Goal: Information Seeking & Learning: Learn about a topic

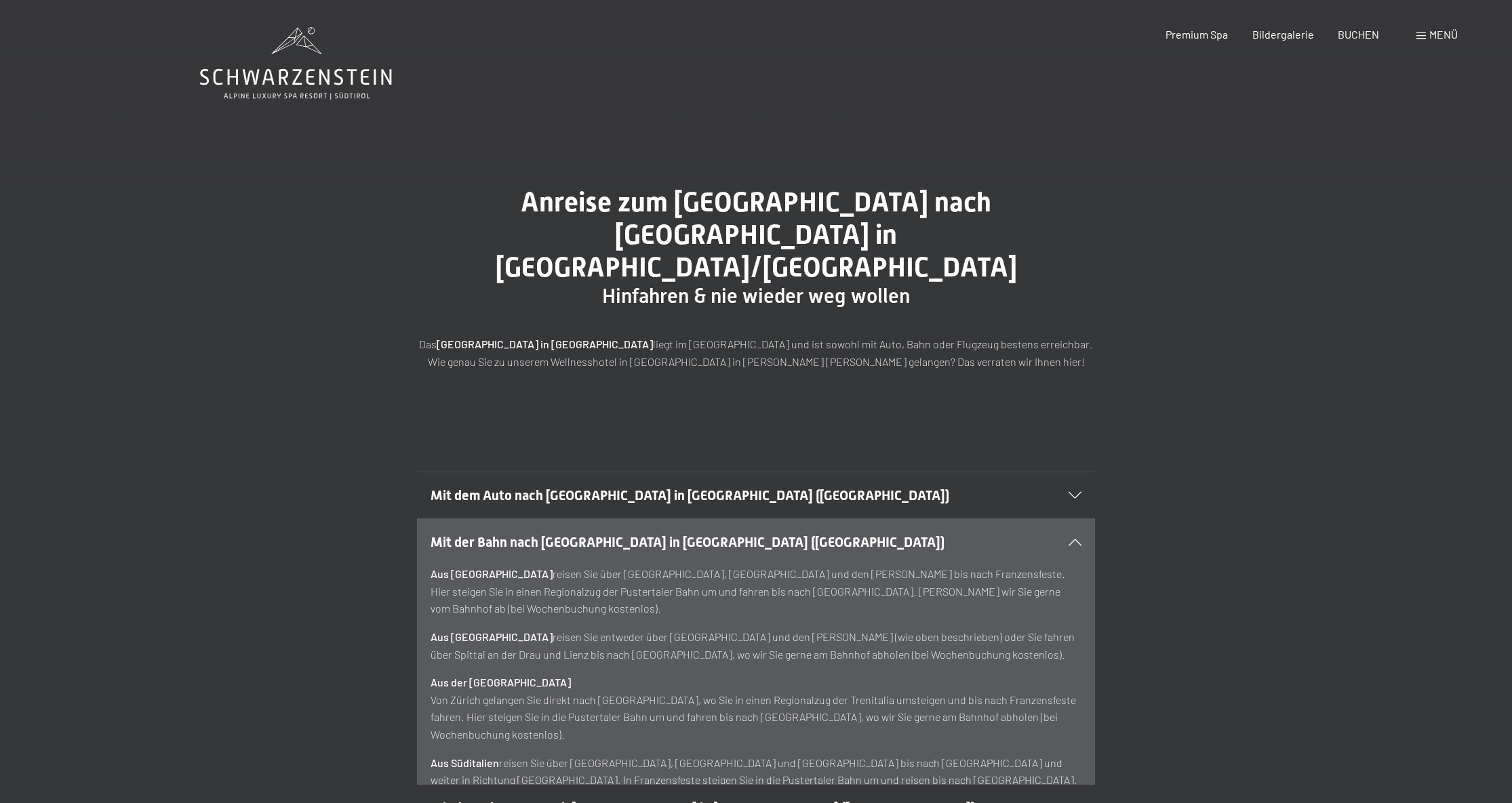
click at [845, 566] on p "Aus Deutschland reisen Sie über München, Innsbruck und den Brenner bis nach Fra…" at bounding box center [755, 592] width 651 height 53
copy p "Franzensfeste"
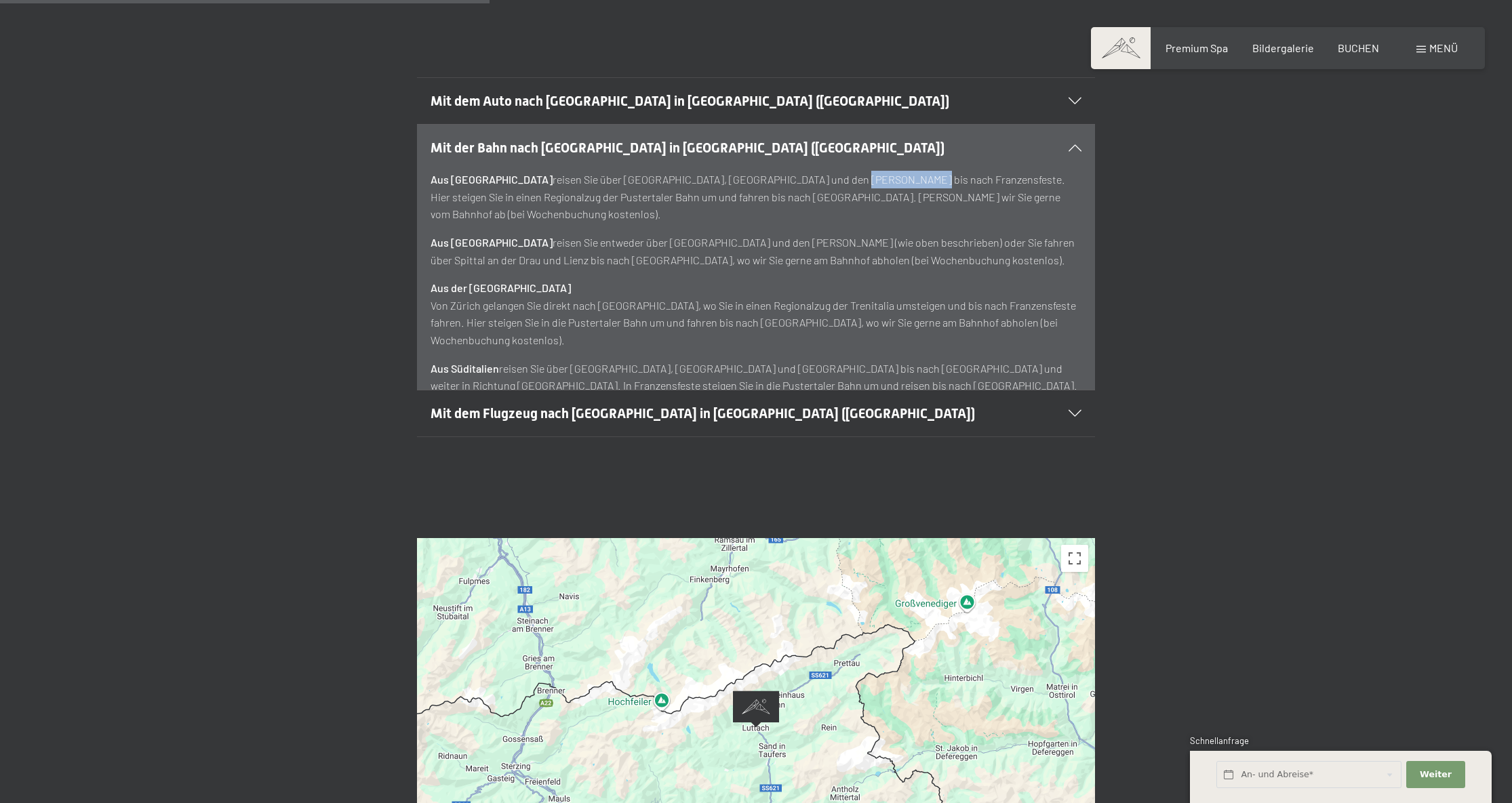
scroll to position [464, 0]
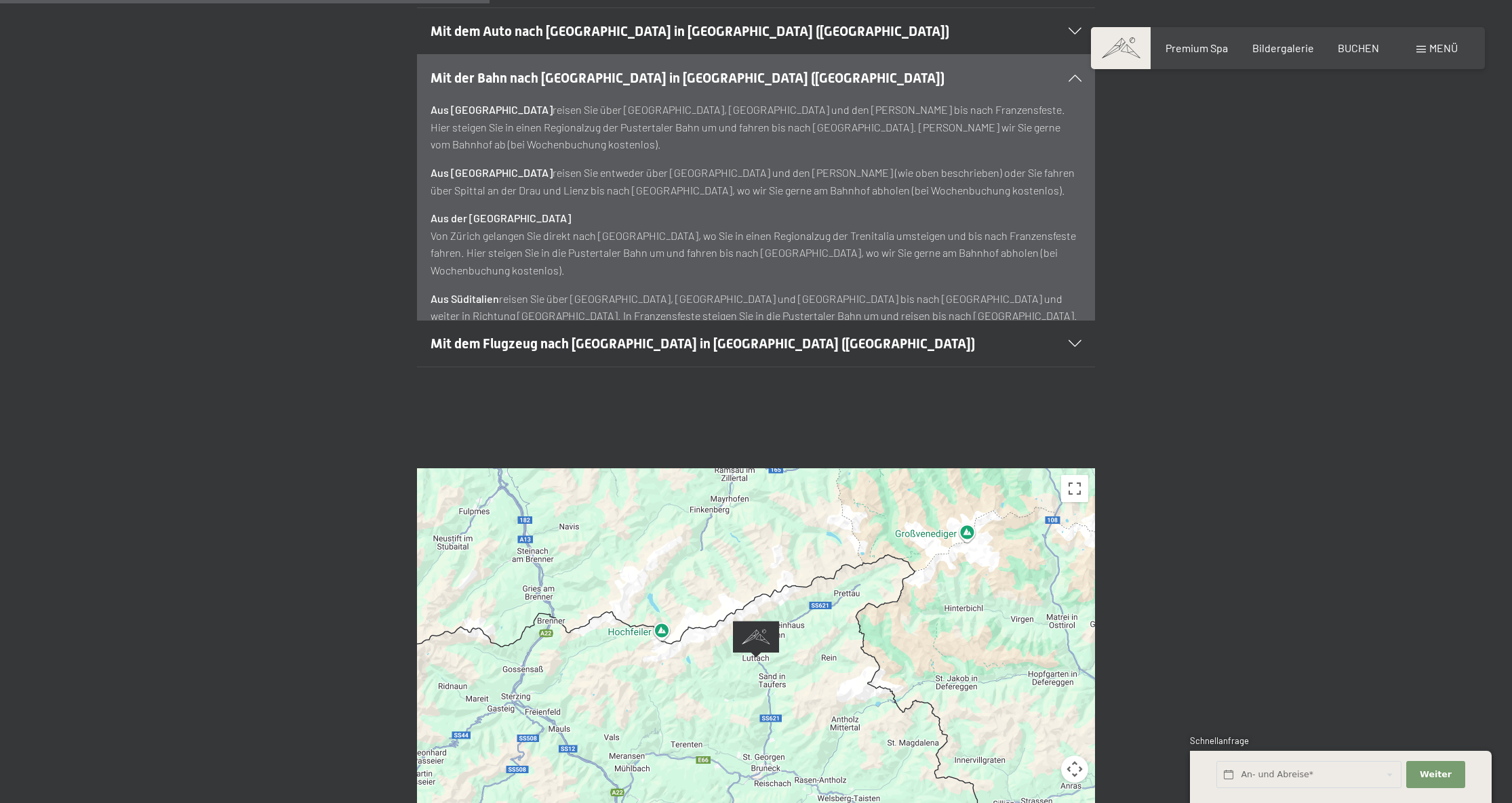
click at [513, 336] on span "Mit dem Flugzeug nach Luttach in Südtirol (Italien)" at bounding box center [702, 343] width 544 height 17
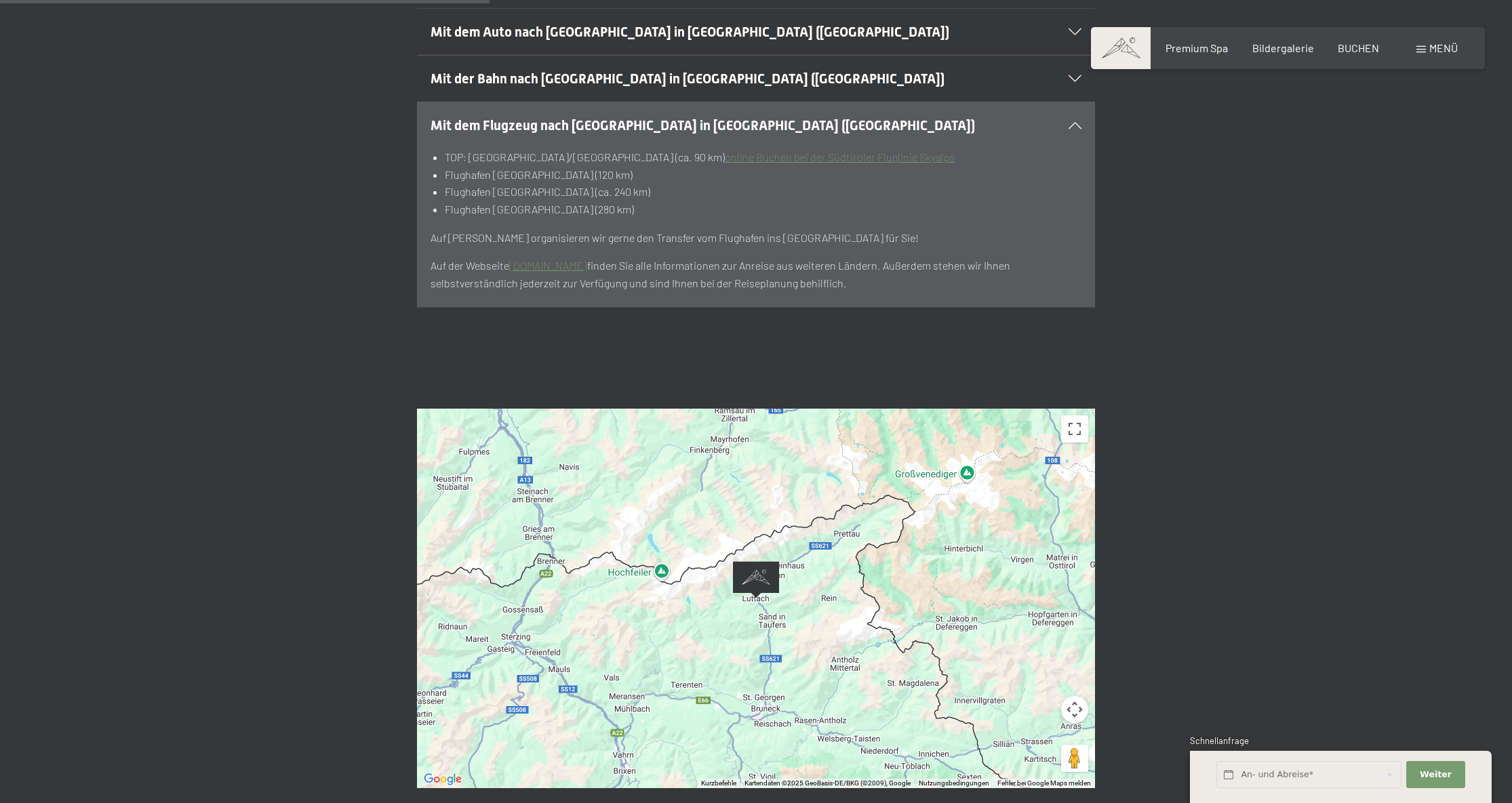
scroll to position [290, 0]
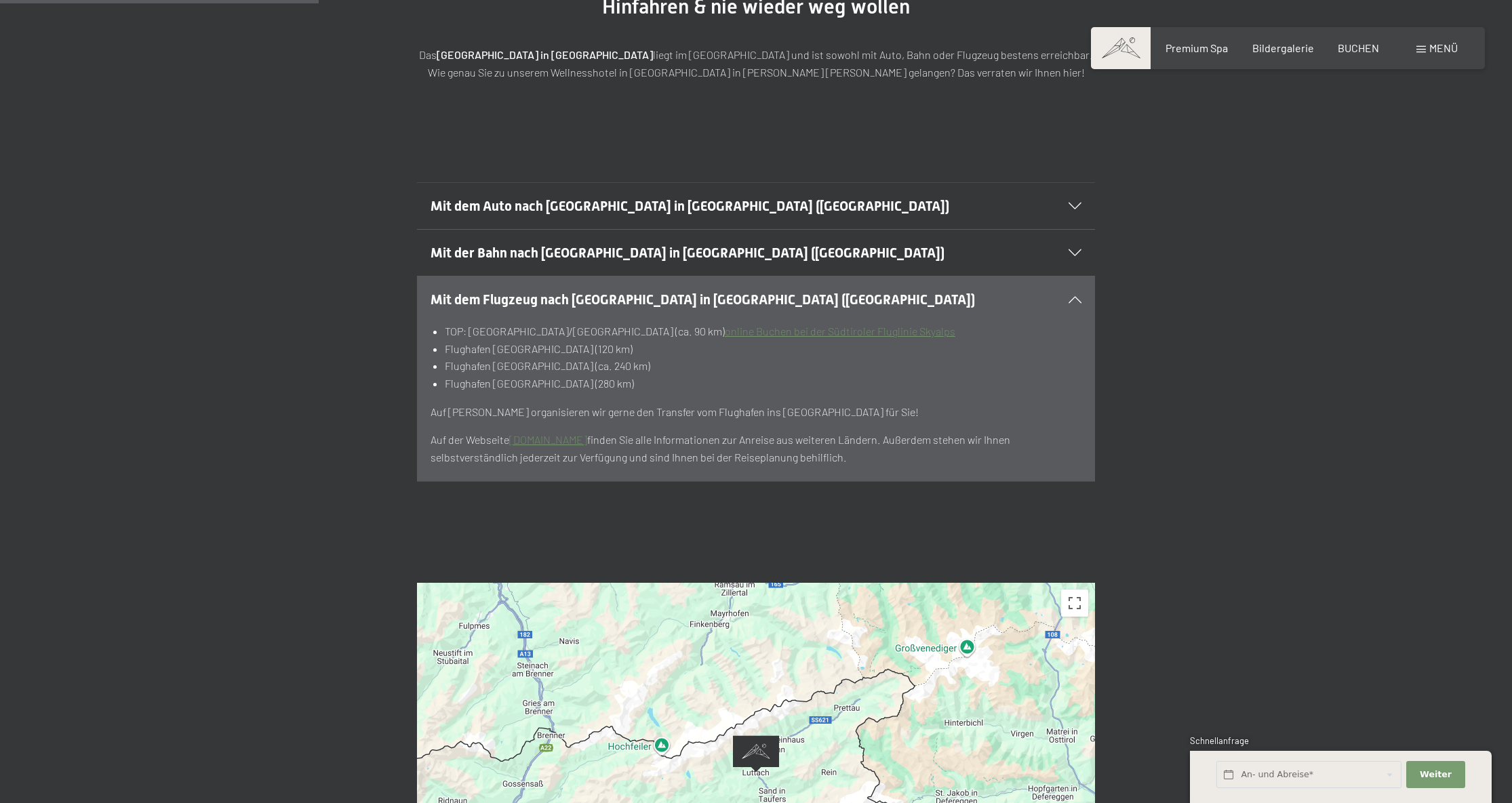
drag, startPoint x: 503, startPoint y: 259, endPoint x: 512, endPoint y: 251, distance: 12.0
click at [503, 292] on span "Mit dem Flugzeug nach Luttach in Südtirol (Italien)" at bounding box center [702, 300] width 544 height 17
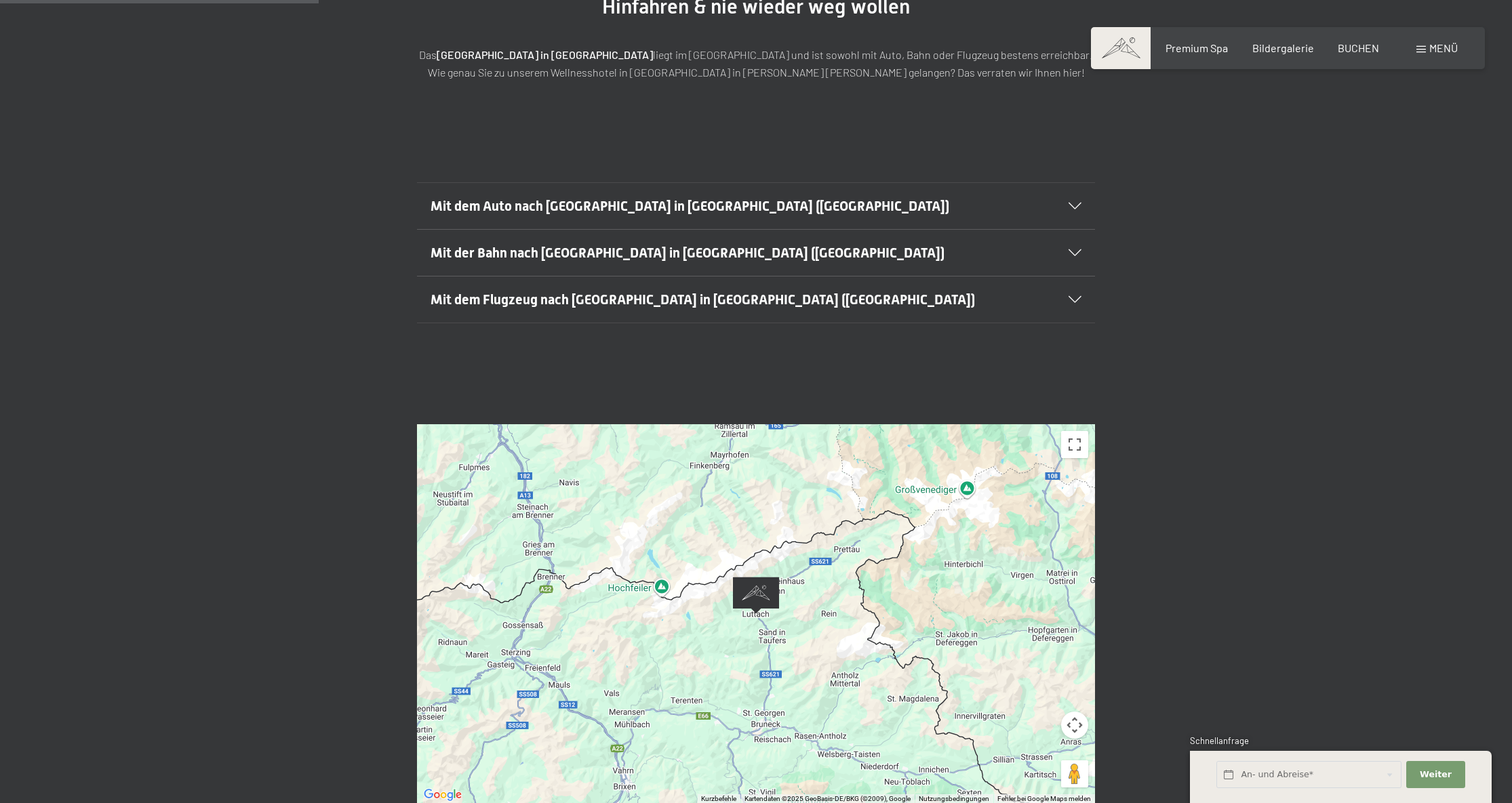
click at [528, 245] on span "Mit der Bahn nach Luttach in Südtirol (Italien)" at bounding box center [687, 253] width 514 height 17
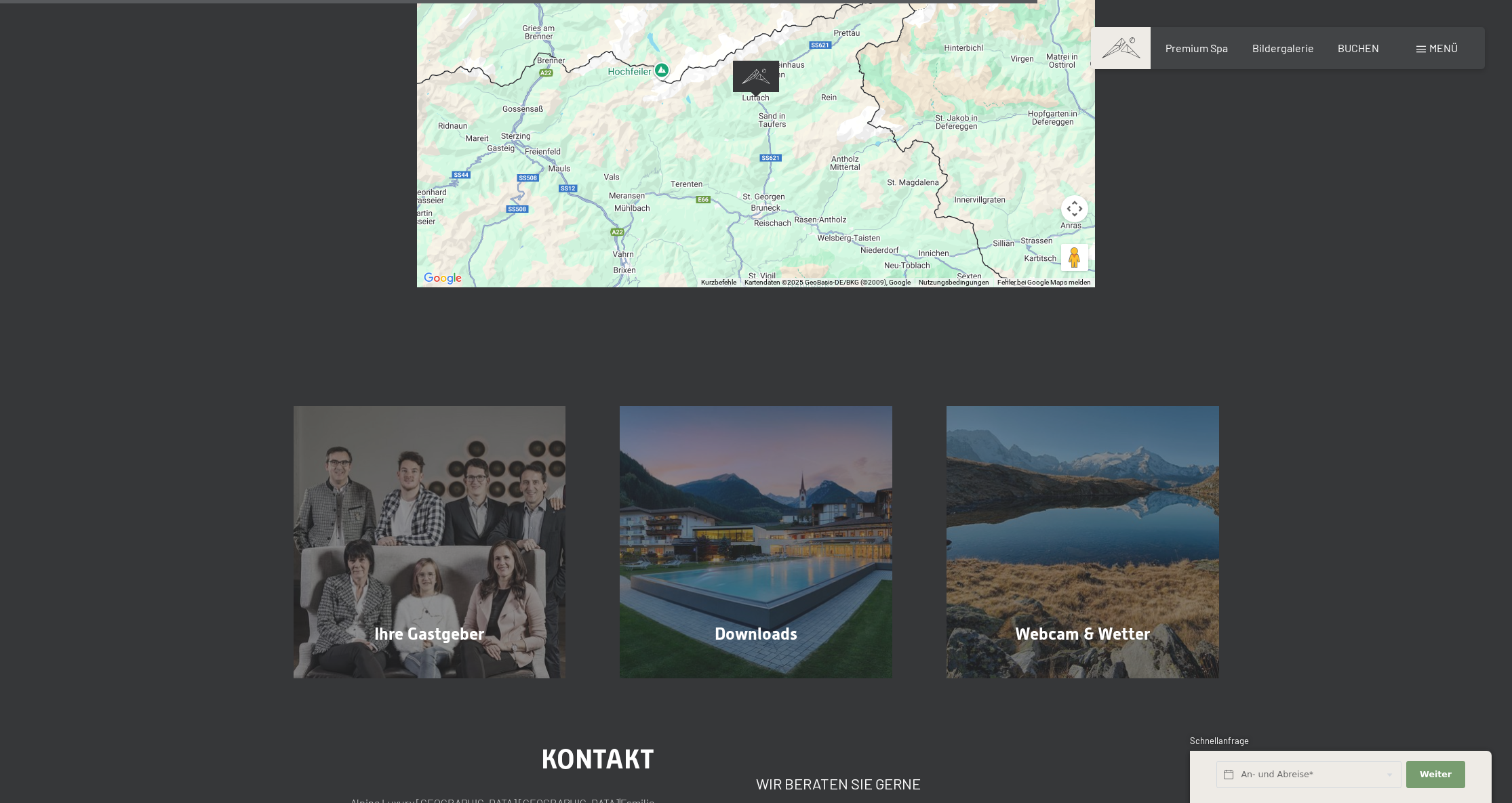
scroll to position [1133, 0]
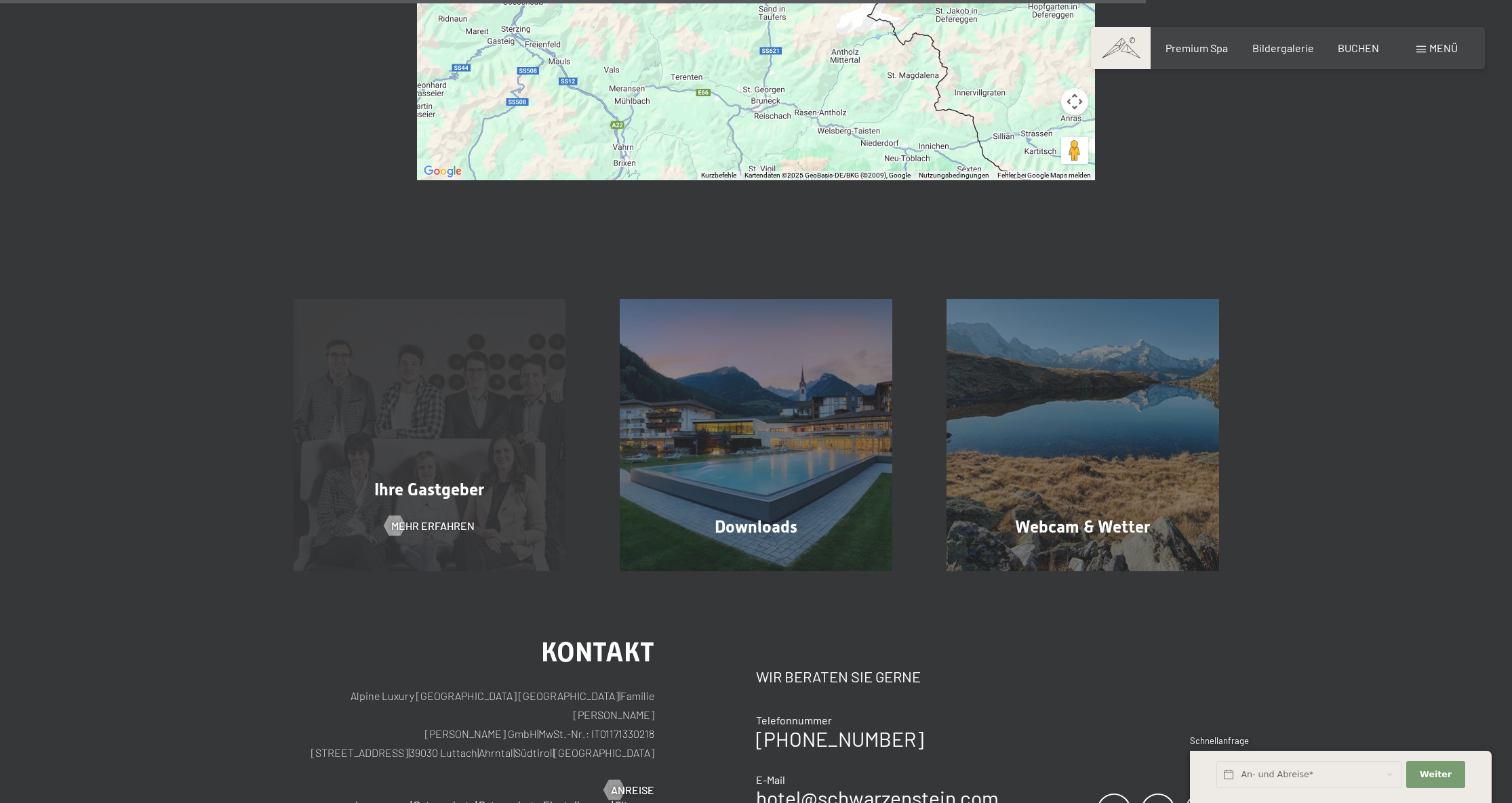
click at [366, 419] on div "Ihre Gastgeber Mehr erfahren" at bounding box center [429, 434] width 327 height 272
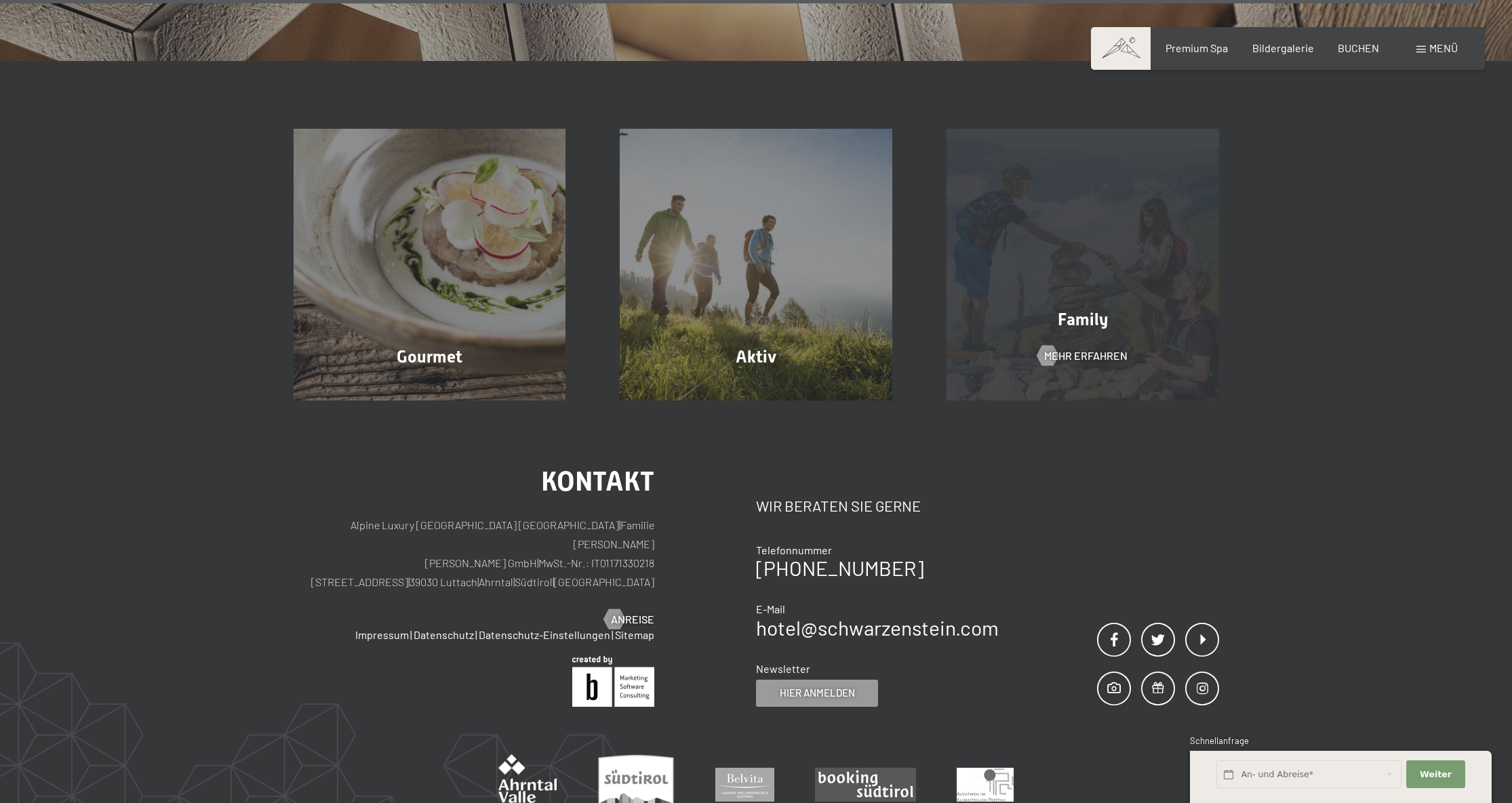
scroll to position [4789, 0]
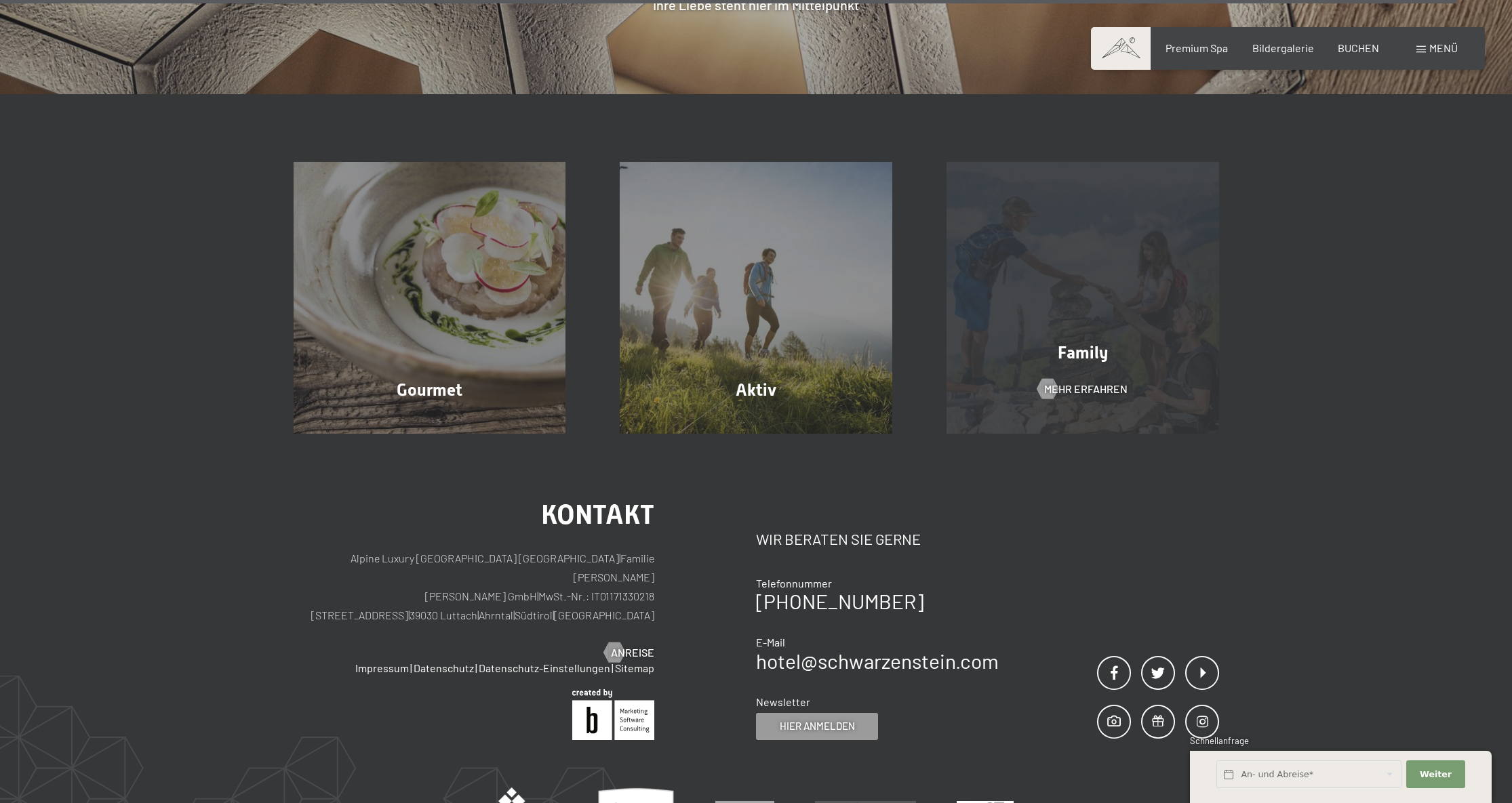
click at [1077, 295] on div "Family Mehr erfahren" at bounding box center [1082, 298] width 327 height 272
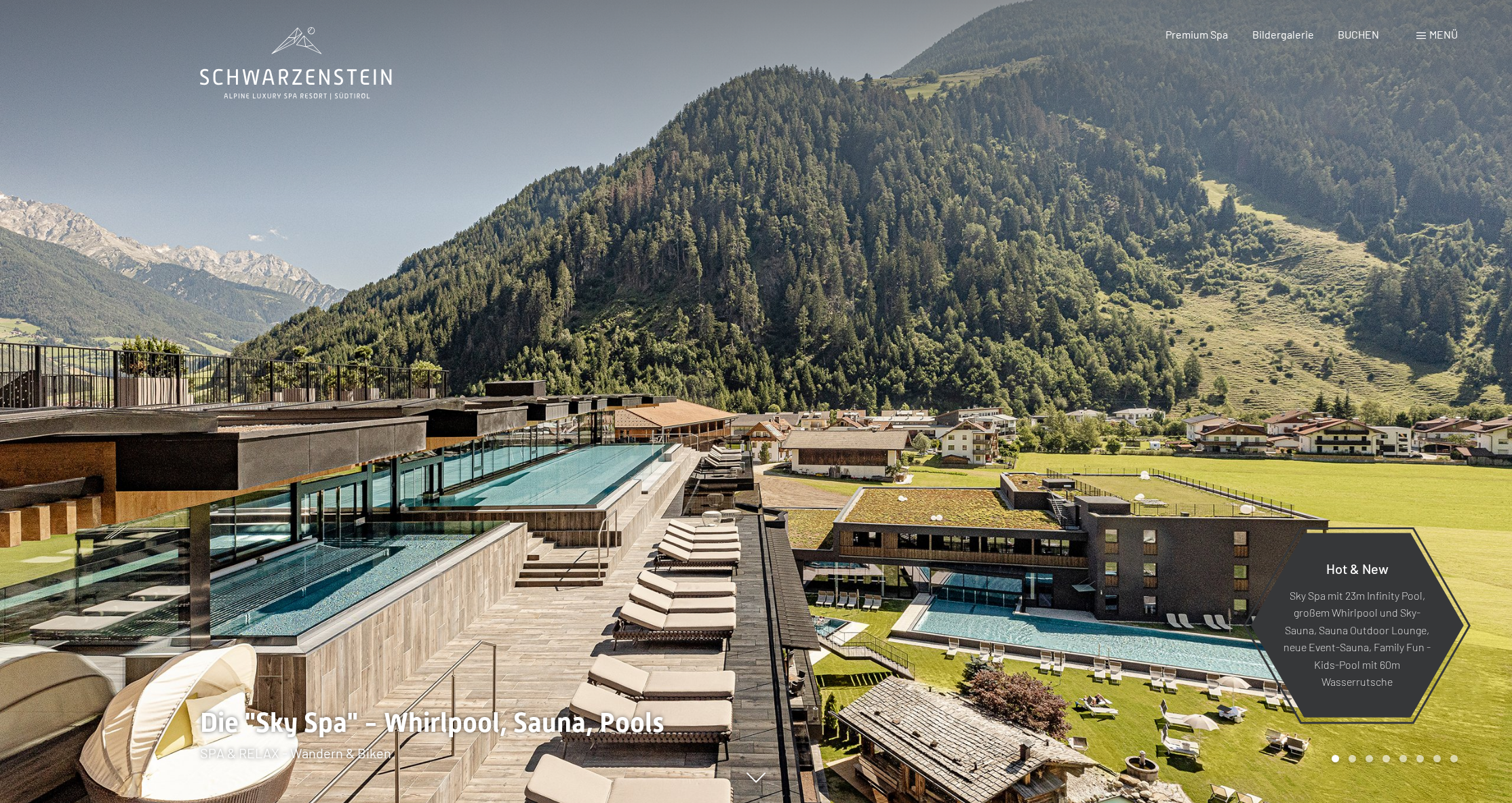
click at [1416, 40] on div "Menü" at bounding box center [1437, 34] width 41 height 15
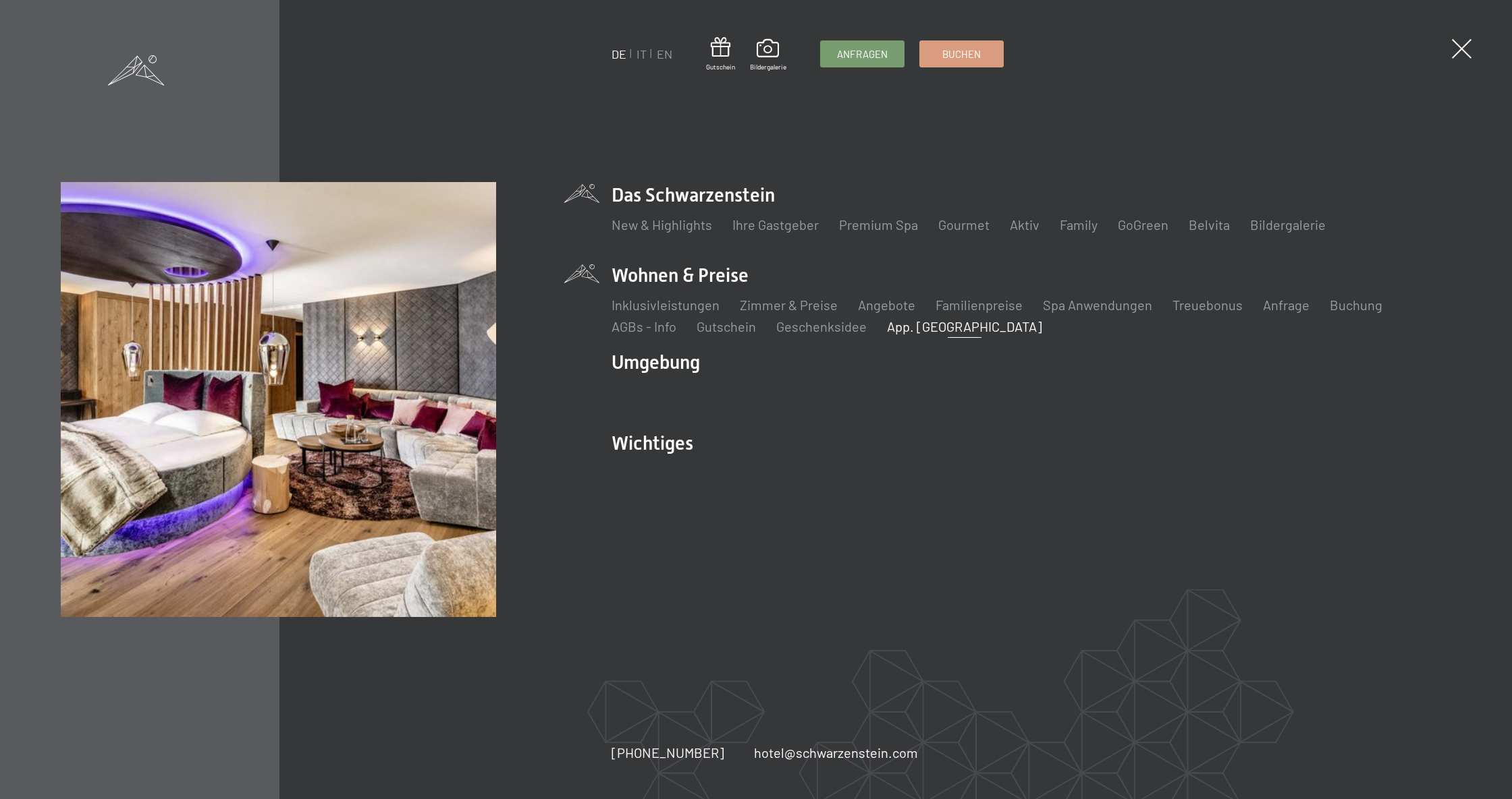
click at [919, 331] on link "App. [GEOGRAPHIC_DATA]" at bounding box center [964, 326] width 155 height 17
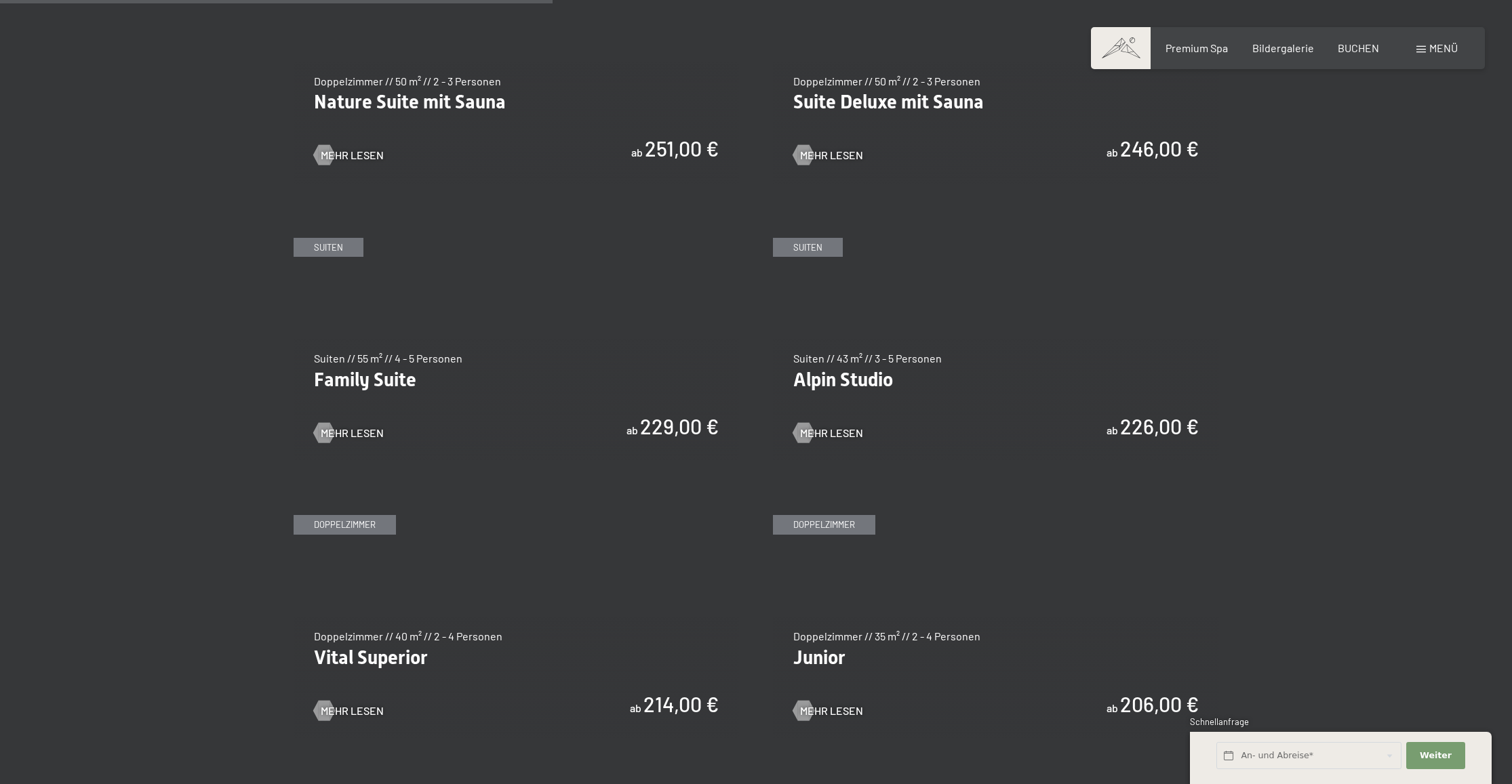
scroll to position [1514, 0]
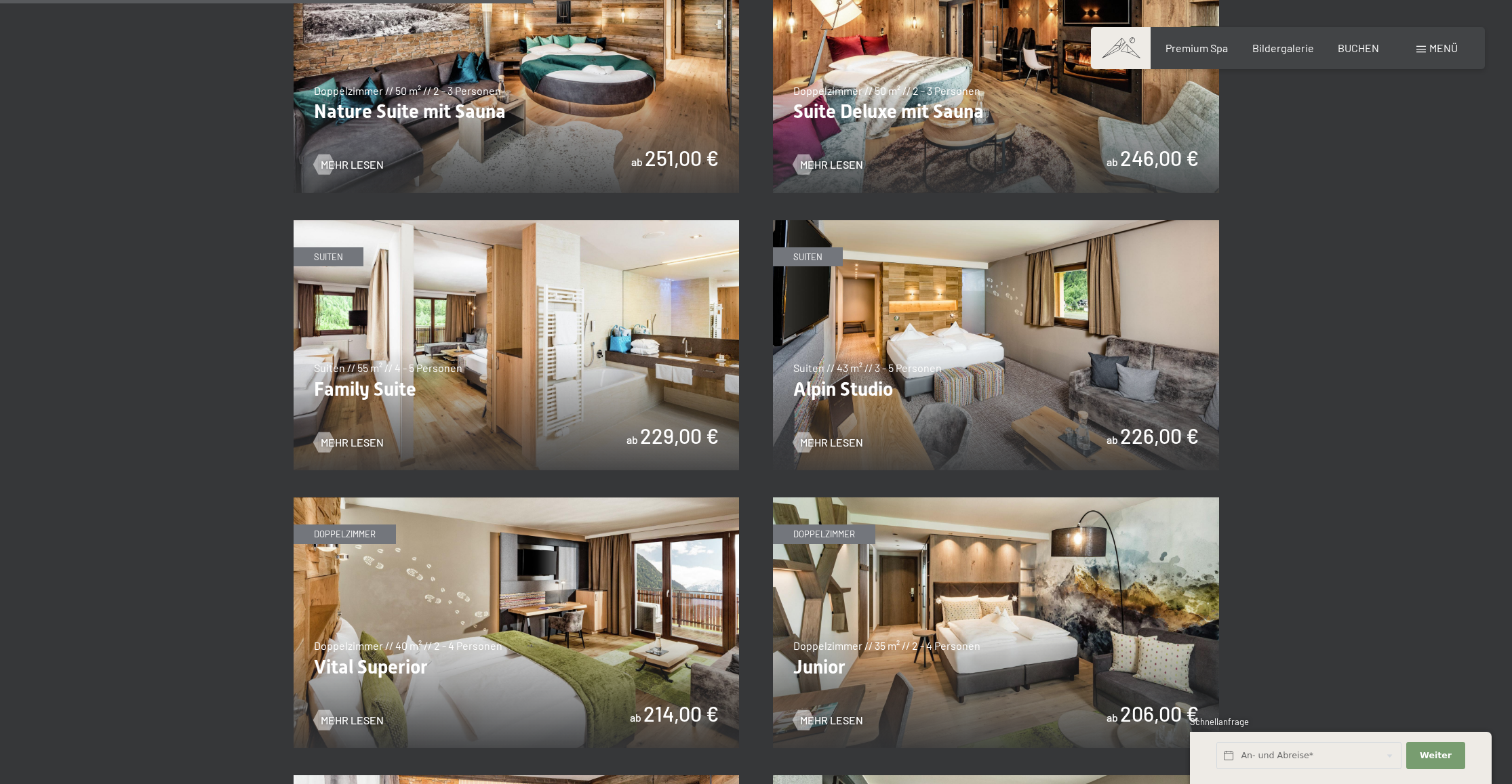
click at [423, 442] on img at bounding box center [516, 345] width 446 height 251
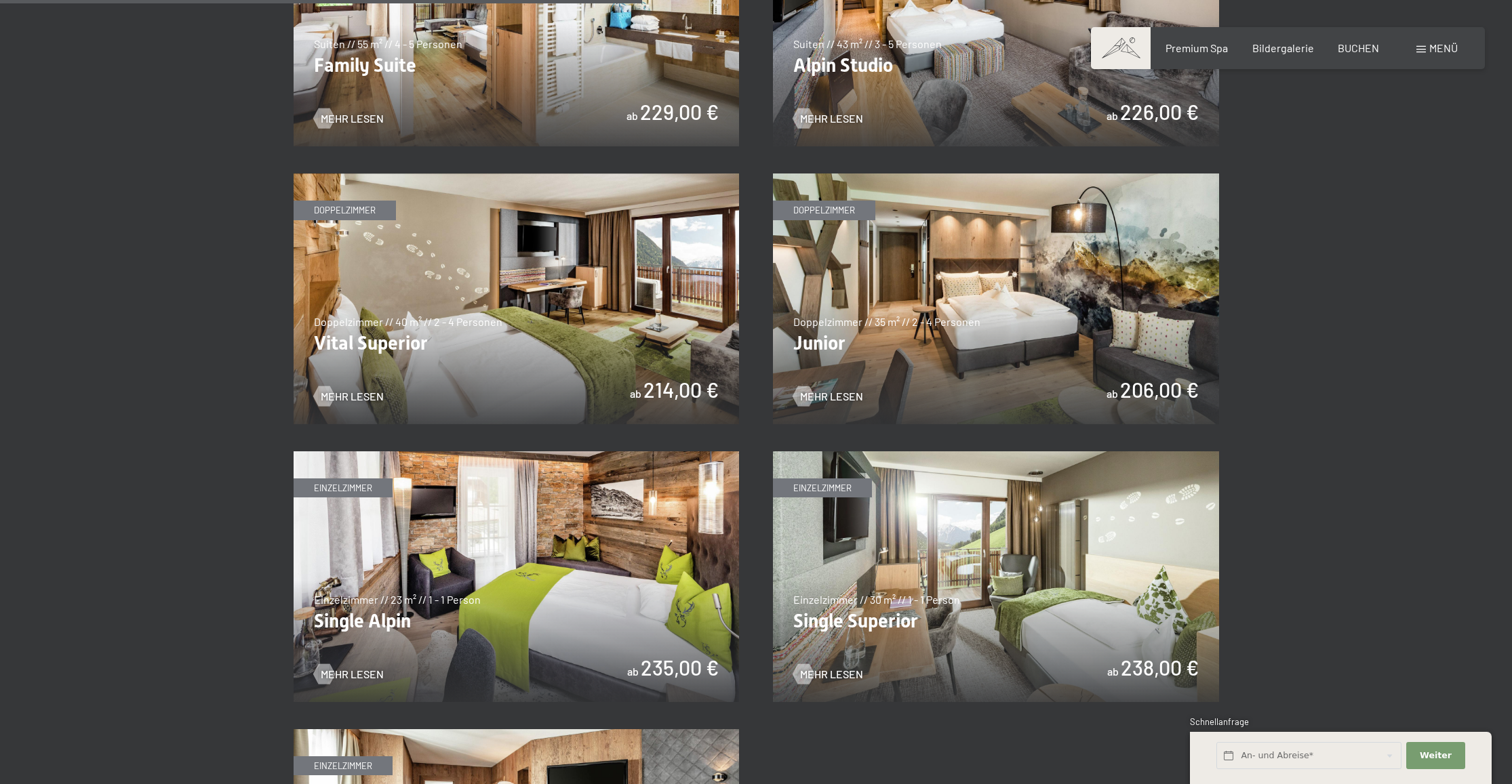
scroll to position [1600, 0]
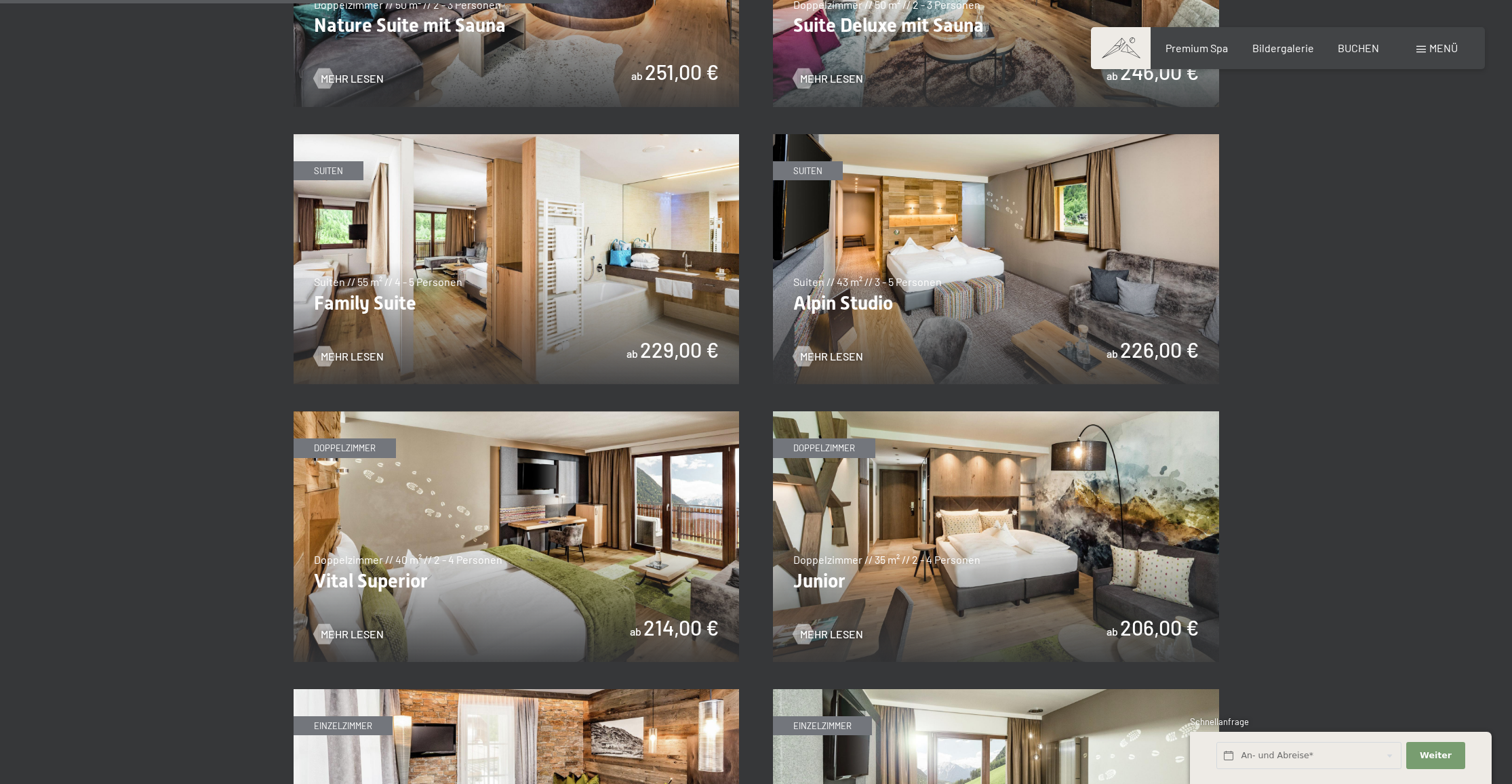
click at [458, 303] on img at bounding box center [516, 259] width 446 height 251
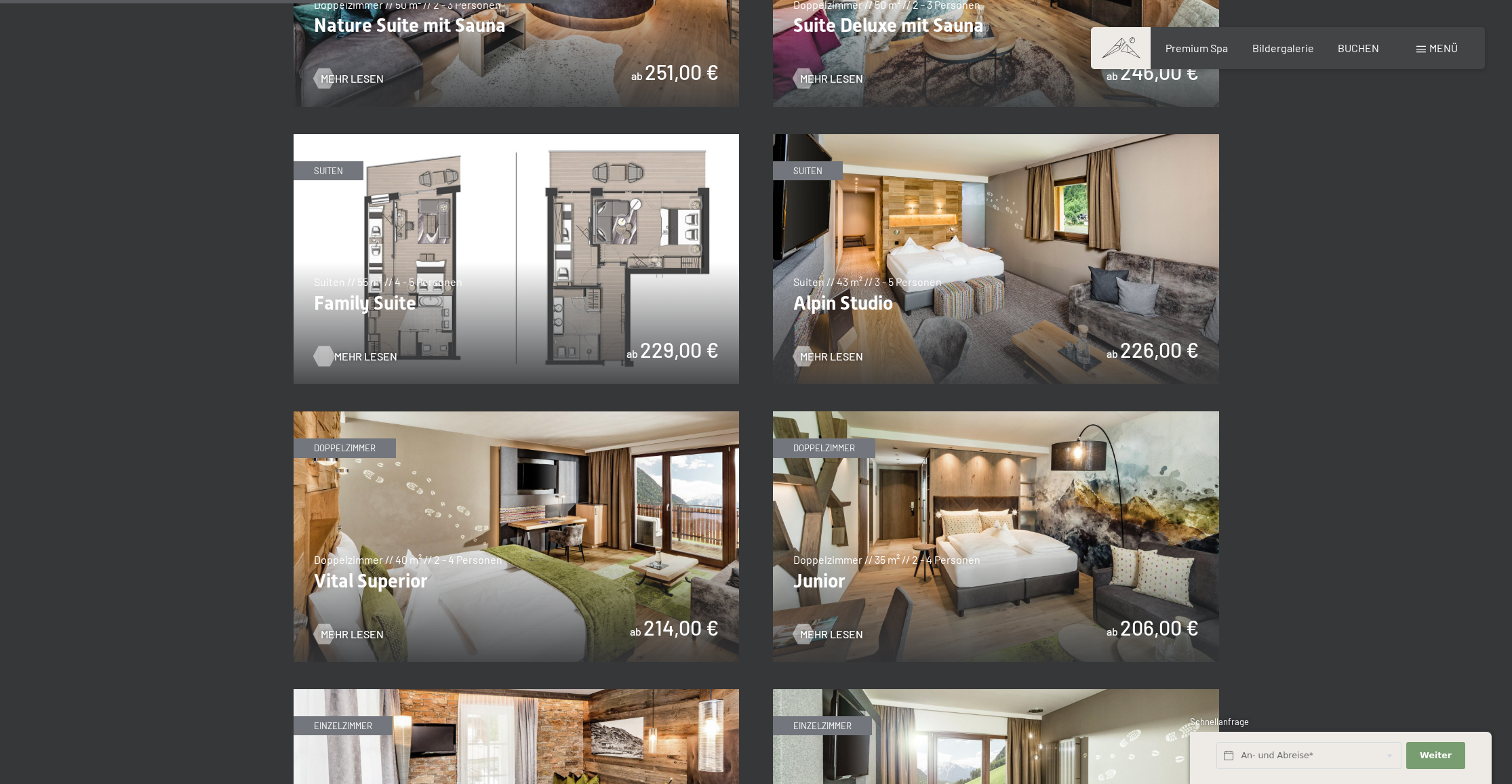
click at [342, 349] on span "Mehr Lesen" at bounding box center [366, 356] width 63 height 15
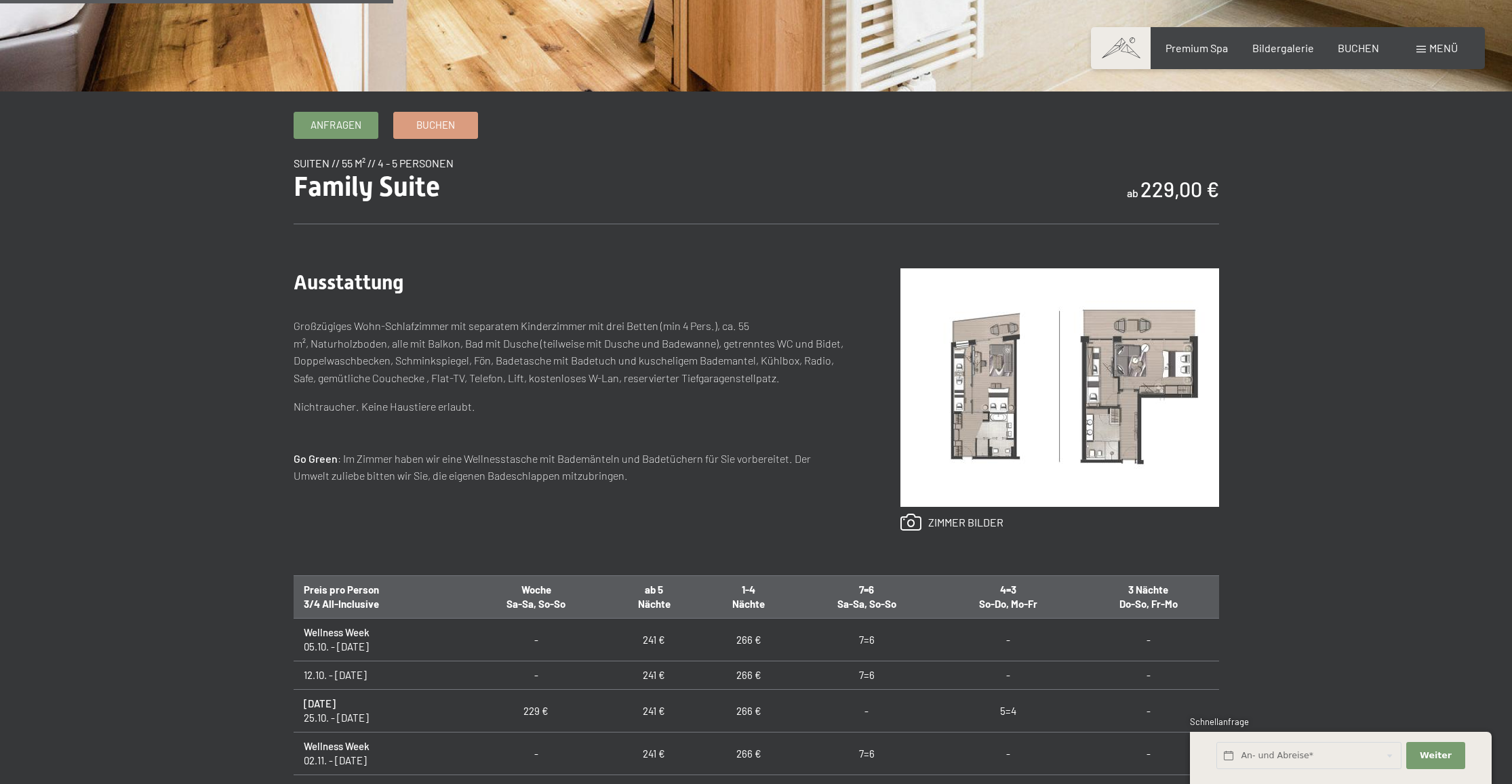
scroll to position [510, 0]
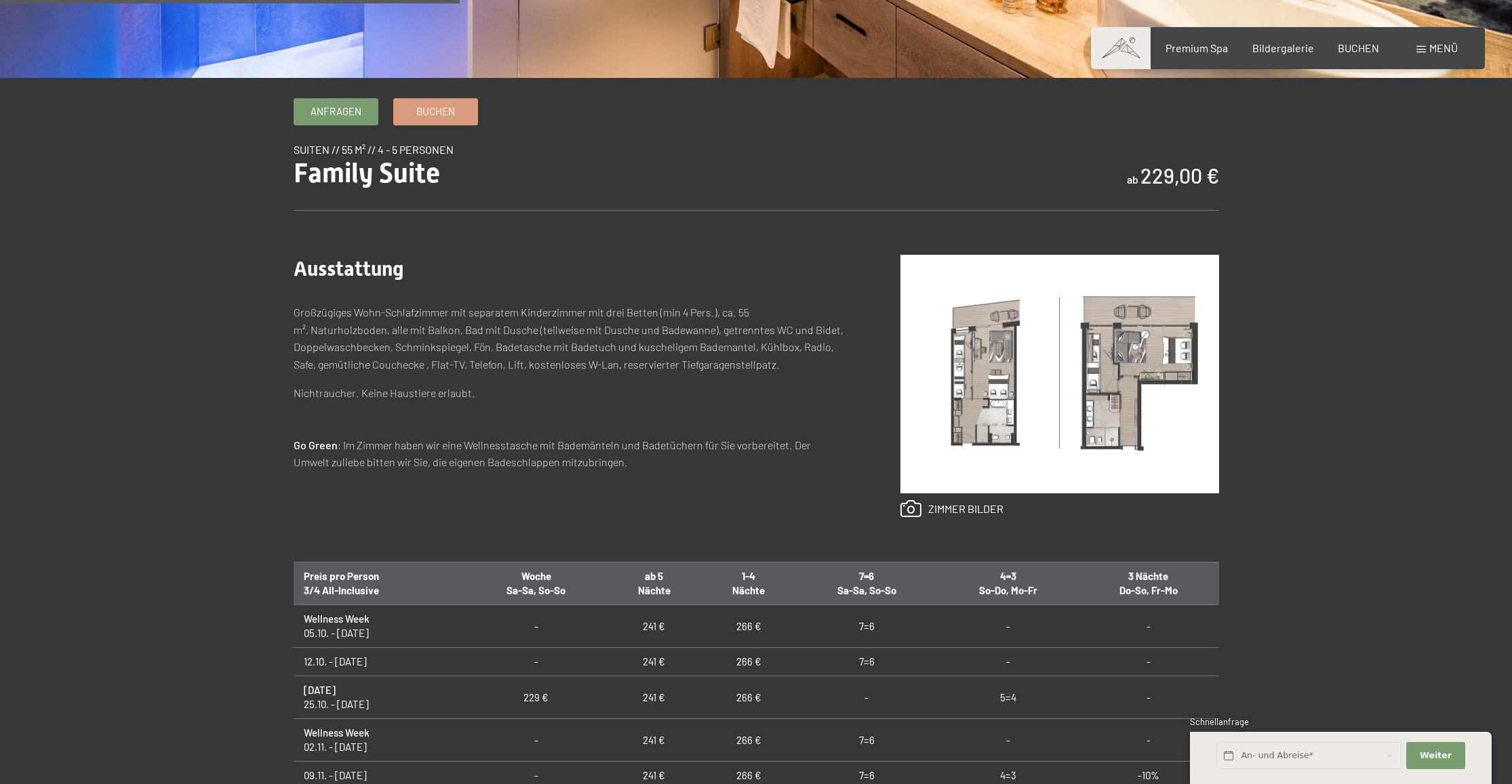
click at [1001, 465] on img at bounding box center [1059, 373] width 319 height 239
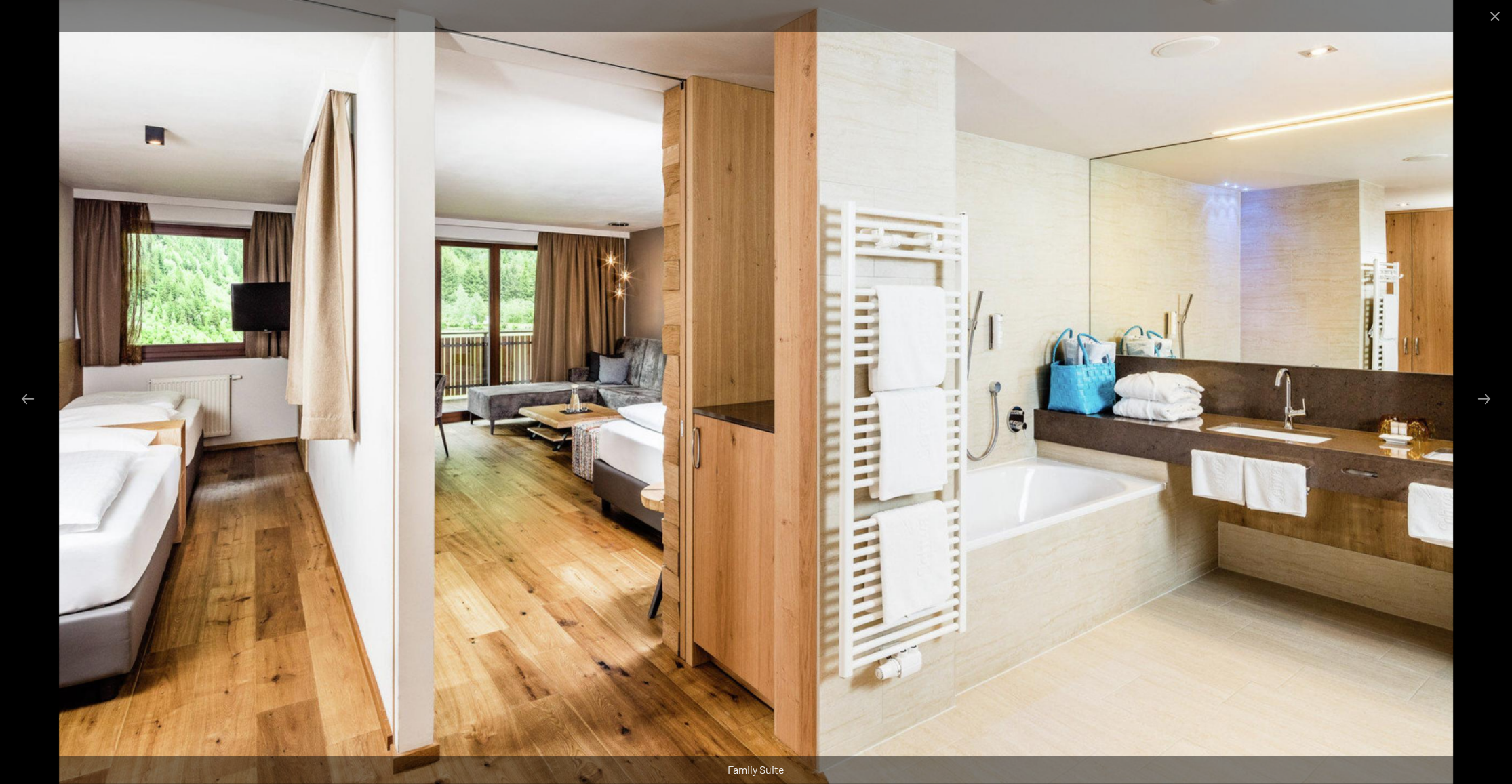
click at [1063, 490] on img at bounding box center [755, 392] width 1394 height 784
drag, startPoint x: 1492, startPoint y: 20, endPoint x: 1483, endPoint y: 21, distance: 9.1
click at [1492, 20] on button "Close gallery" at bounding box center [1494, 16] width 34 height 32
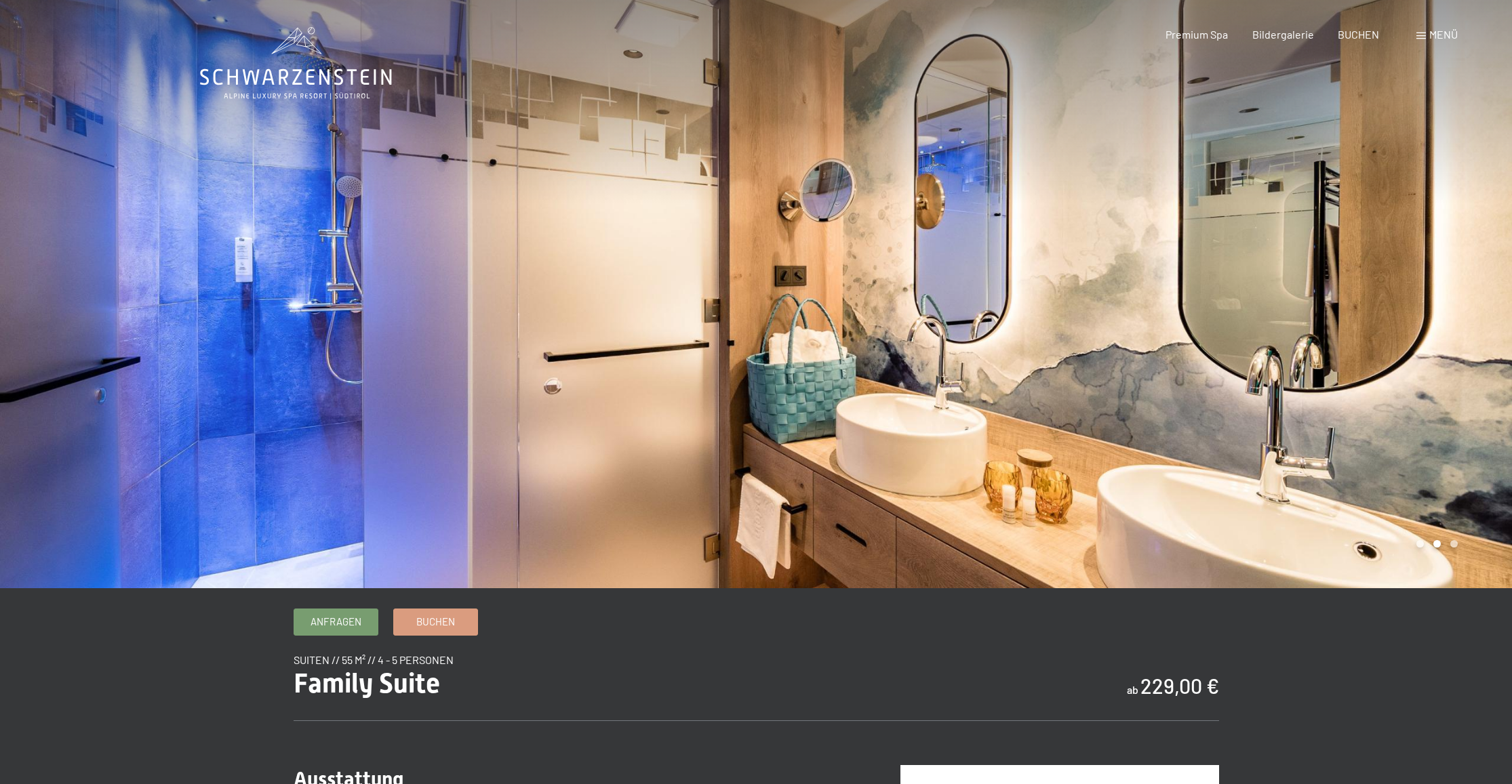
scroll to position [0, 0]
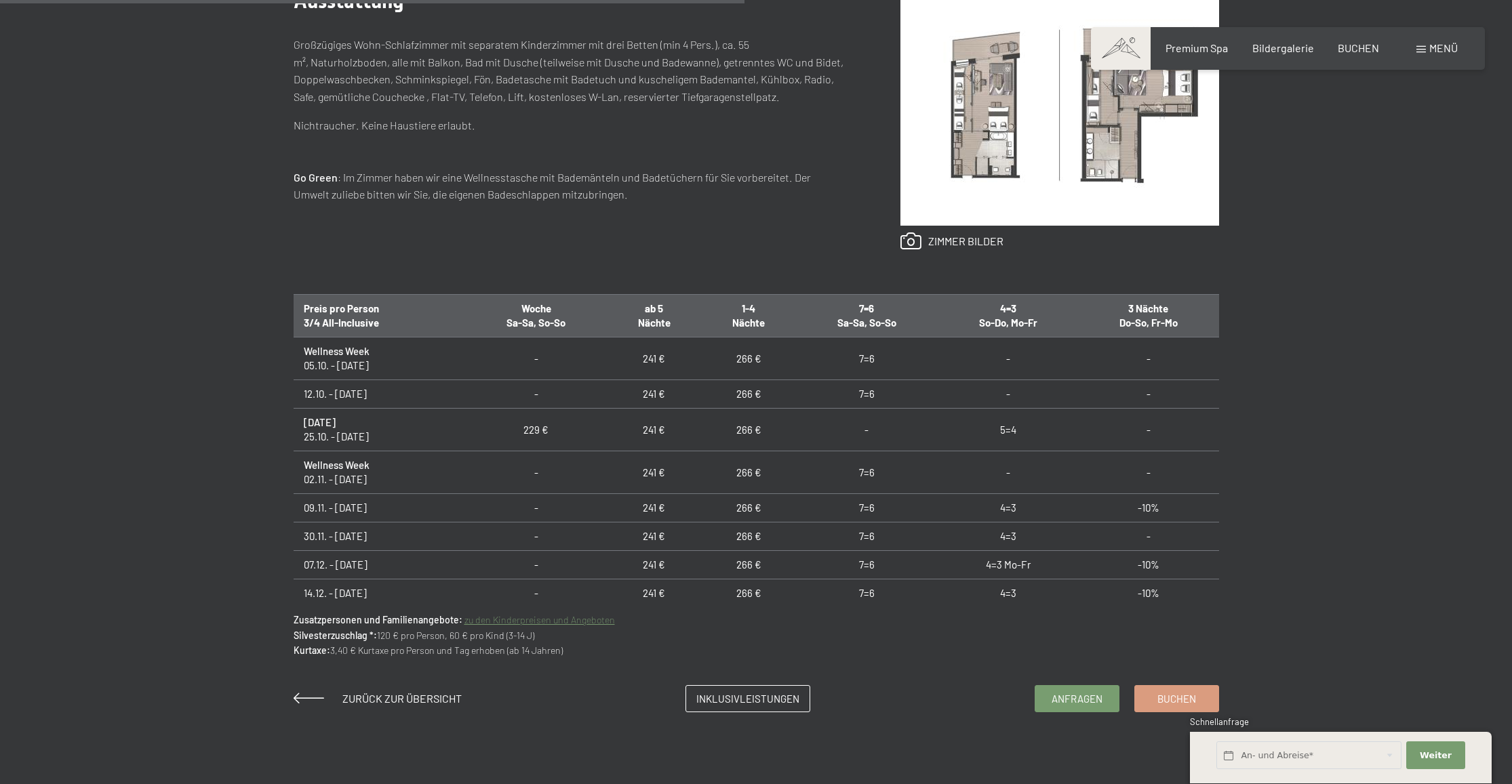
scroll to position [747, 0]
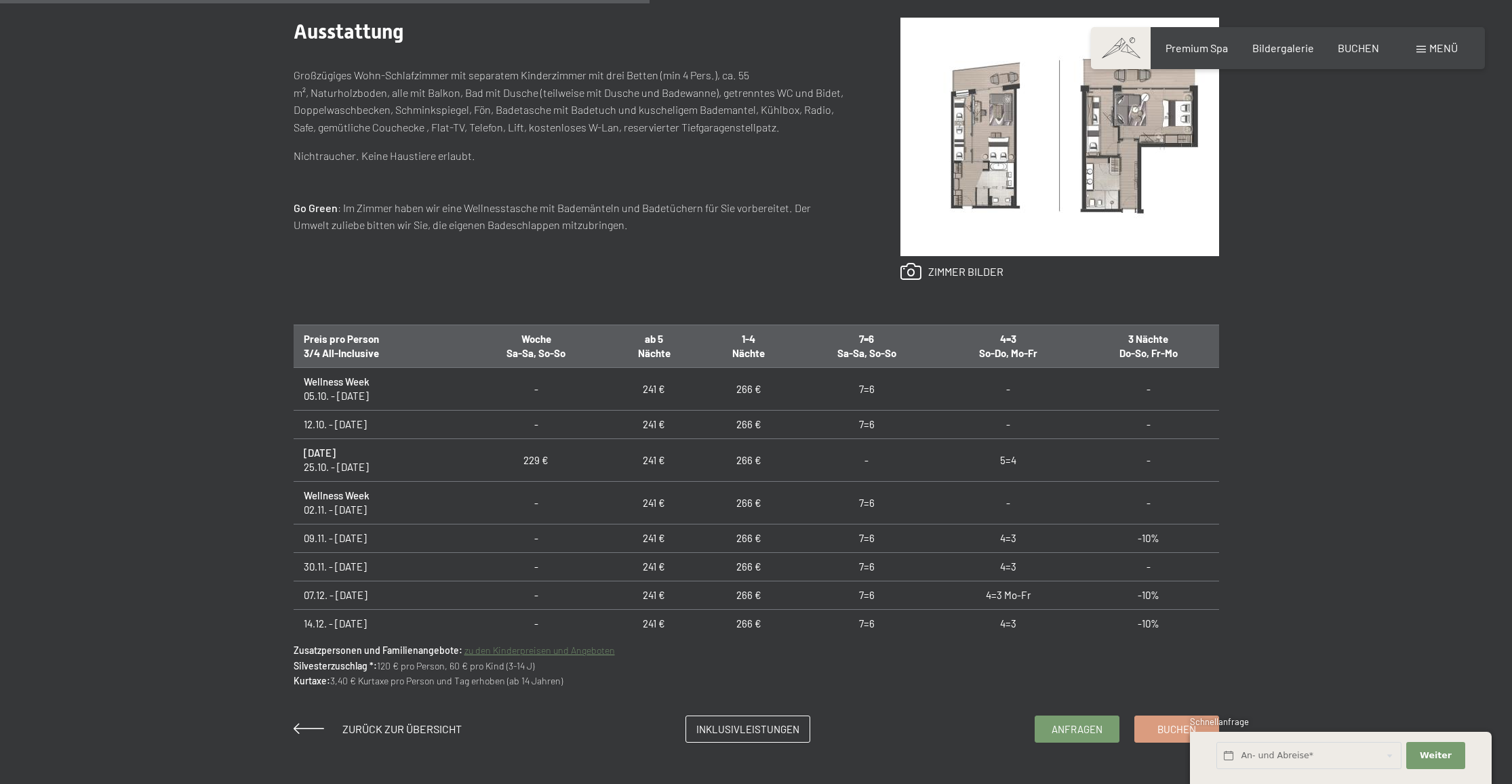
click at [554, 652] on link "zu den Kinderpreisen und Angeboten" at bounding box center [539, 650] width 150 height 12
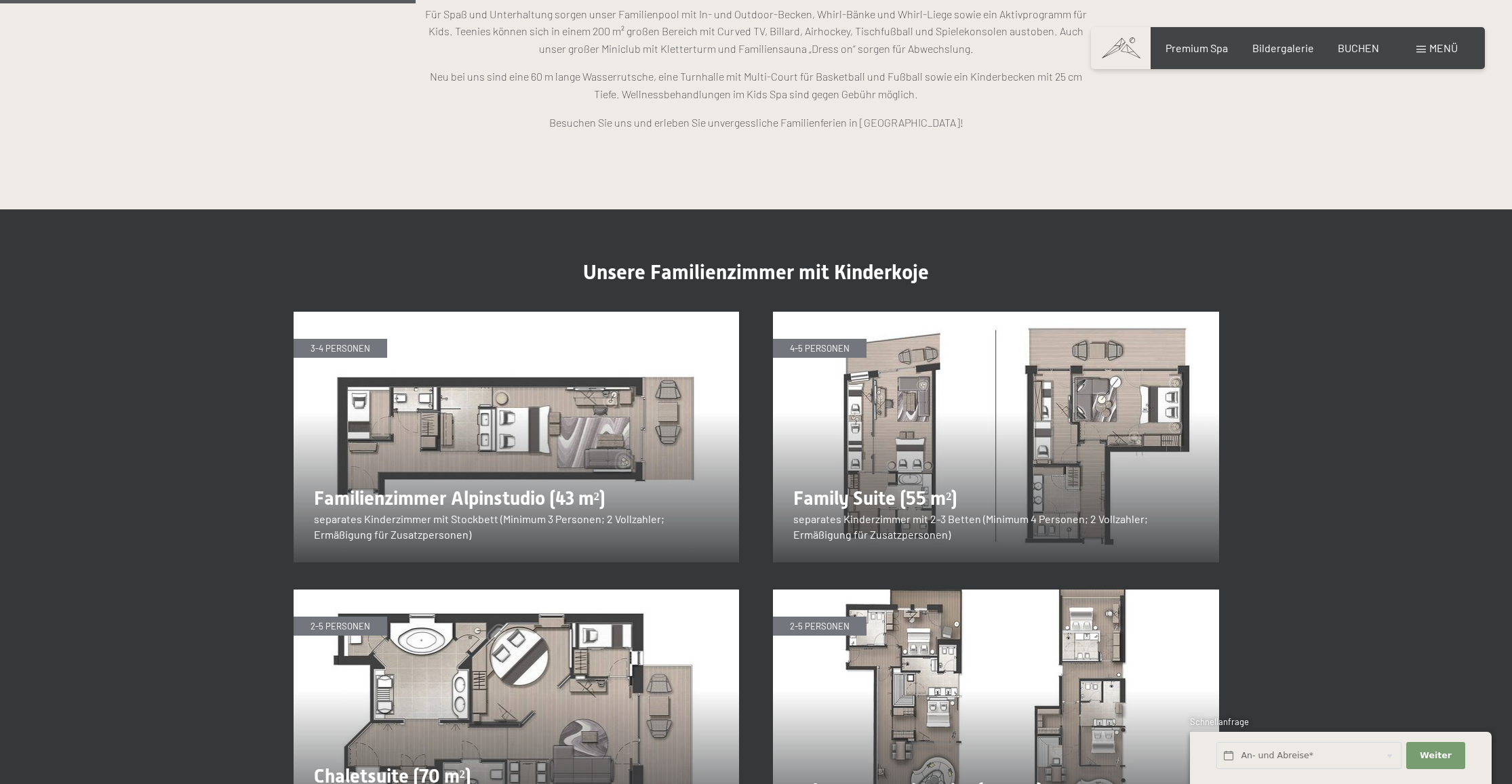
scroll to position [1680, 0]
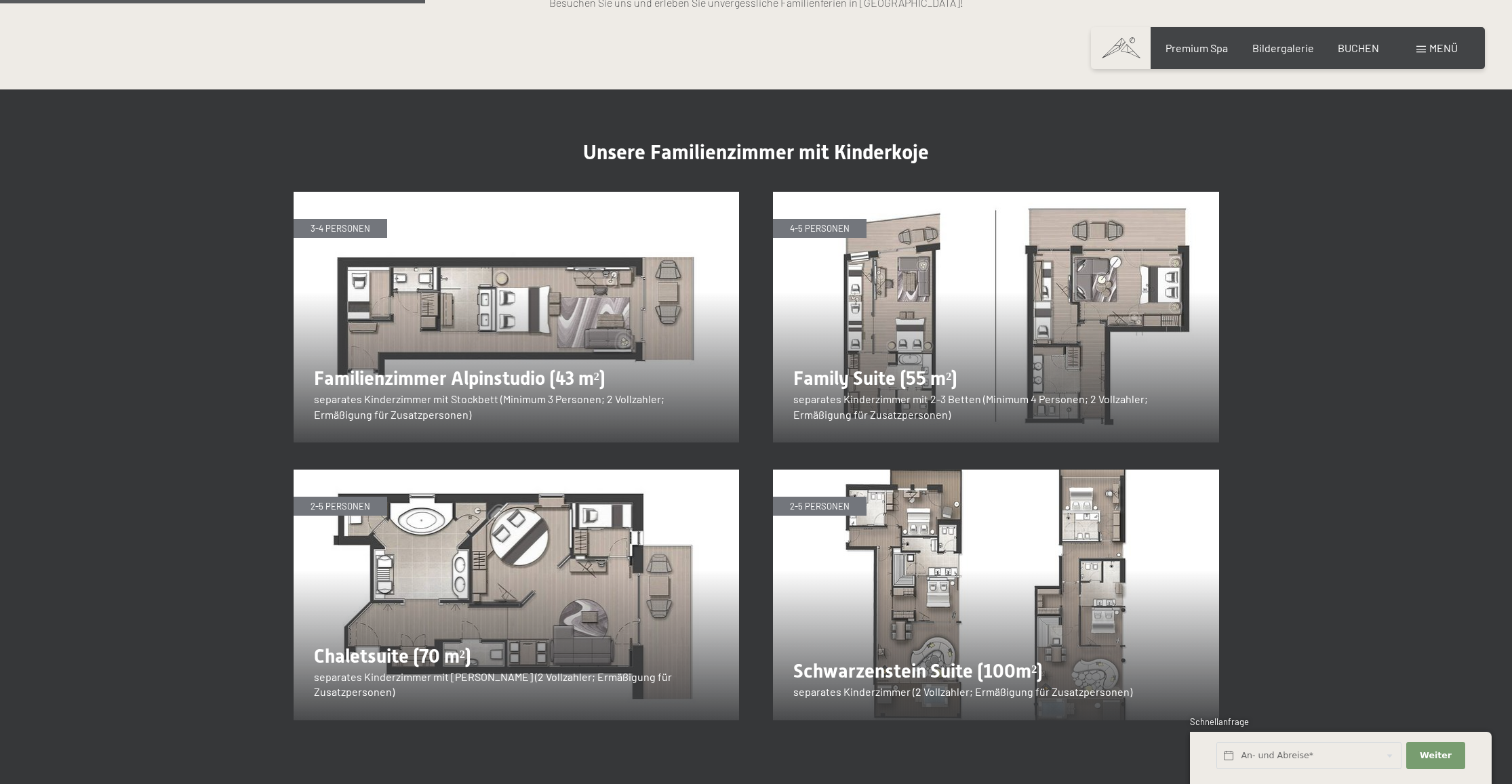
click at [876, 248] on img at bounding box center [995, 317] width 446 height 251
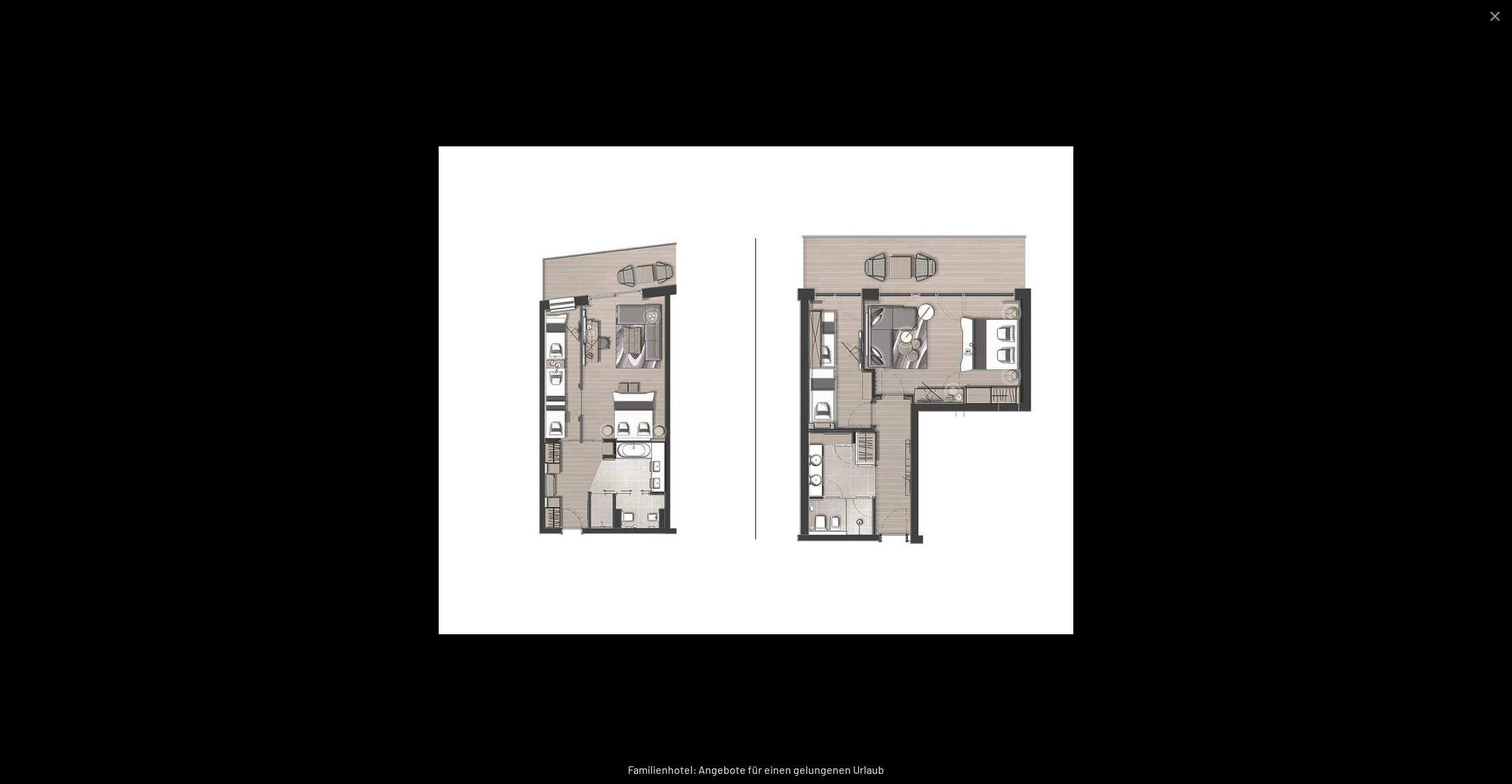
click at [1208, 412] on div at bounding box center [756, 392] width 1512 height 784
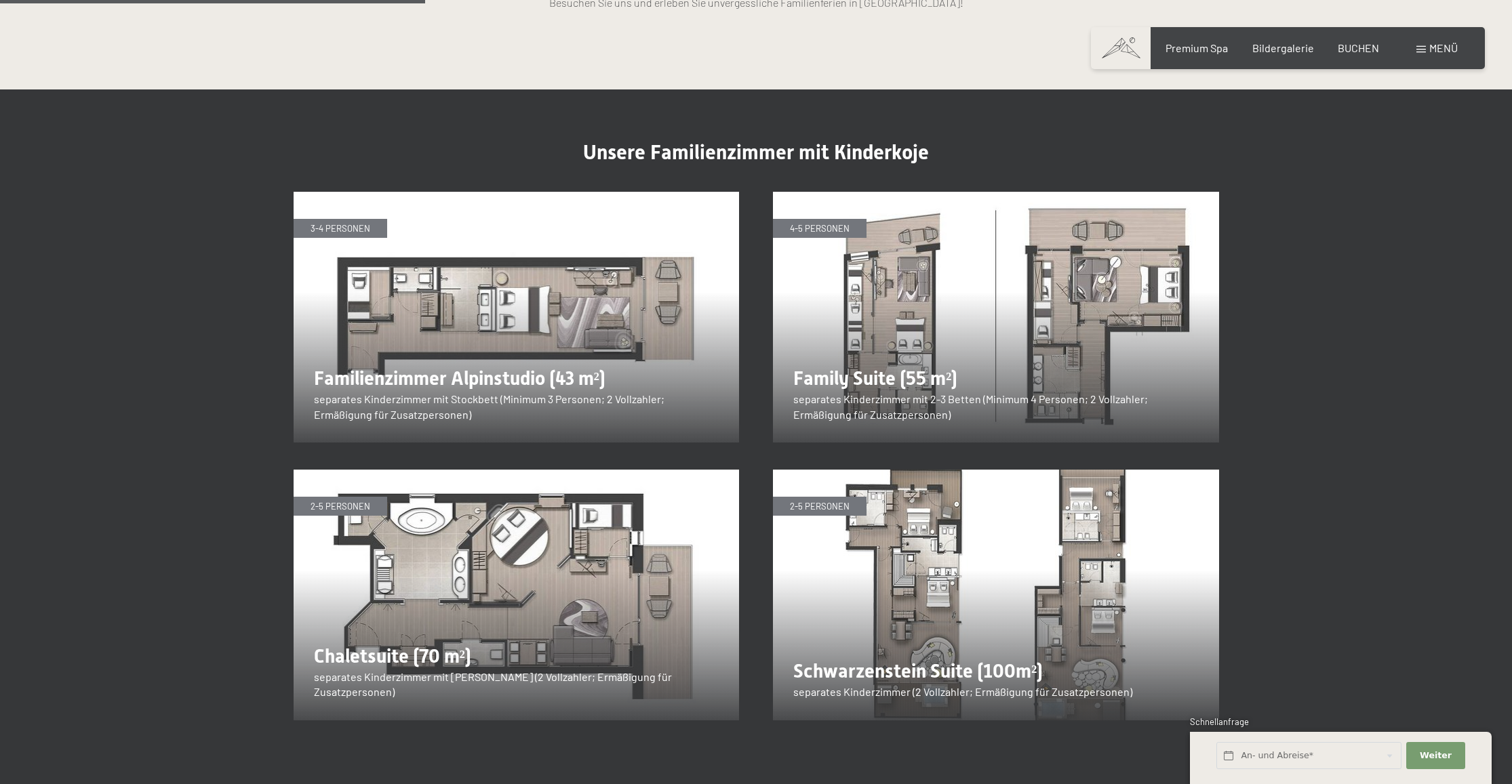
click at [451, 585] on img at bounding box center [516, 595] width 446 height 251
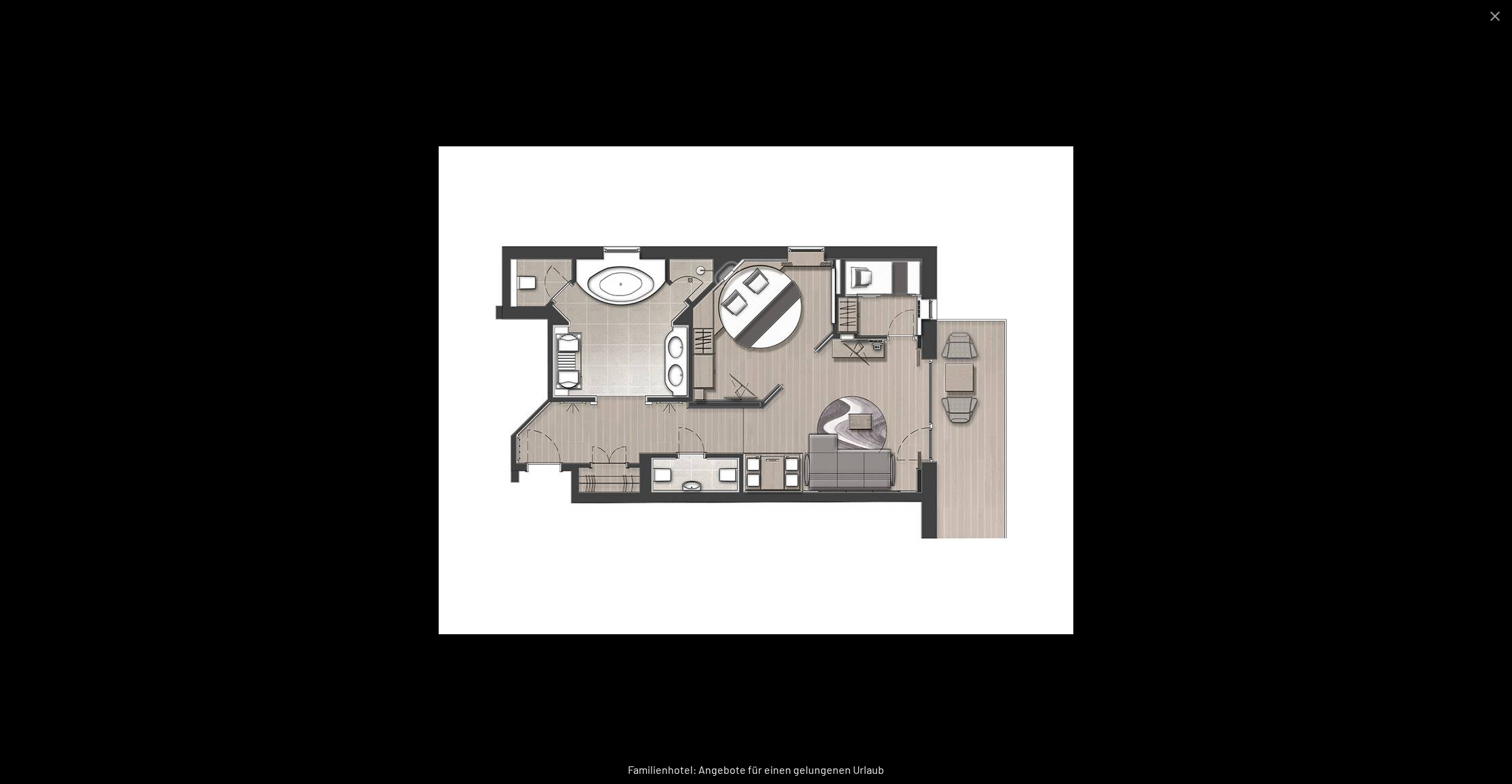
click at [1208, 541] on div at bounding box center [756, 392] width 1512 height 784
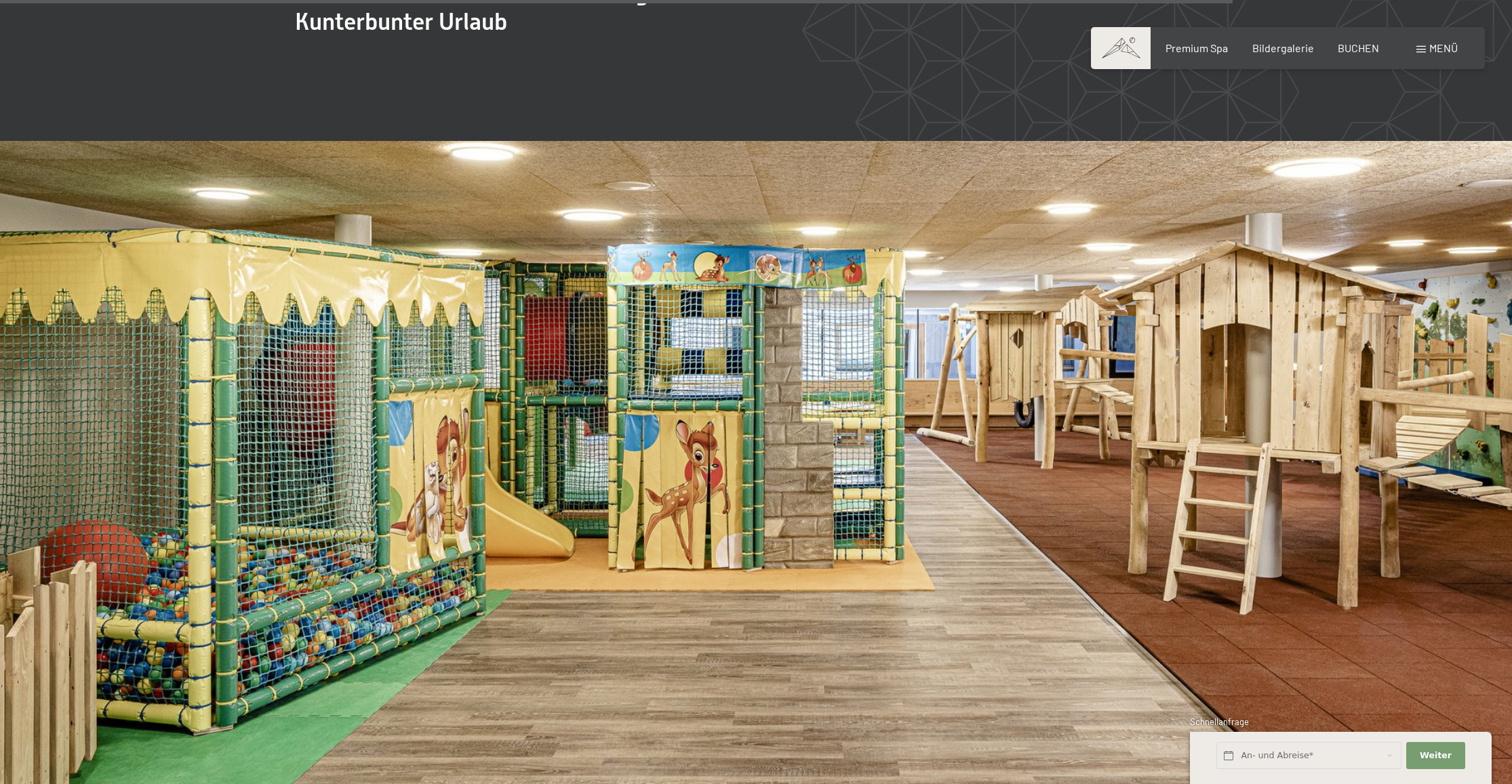
scroll to position [4950, 0]
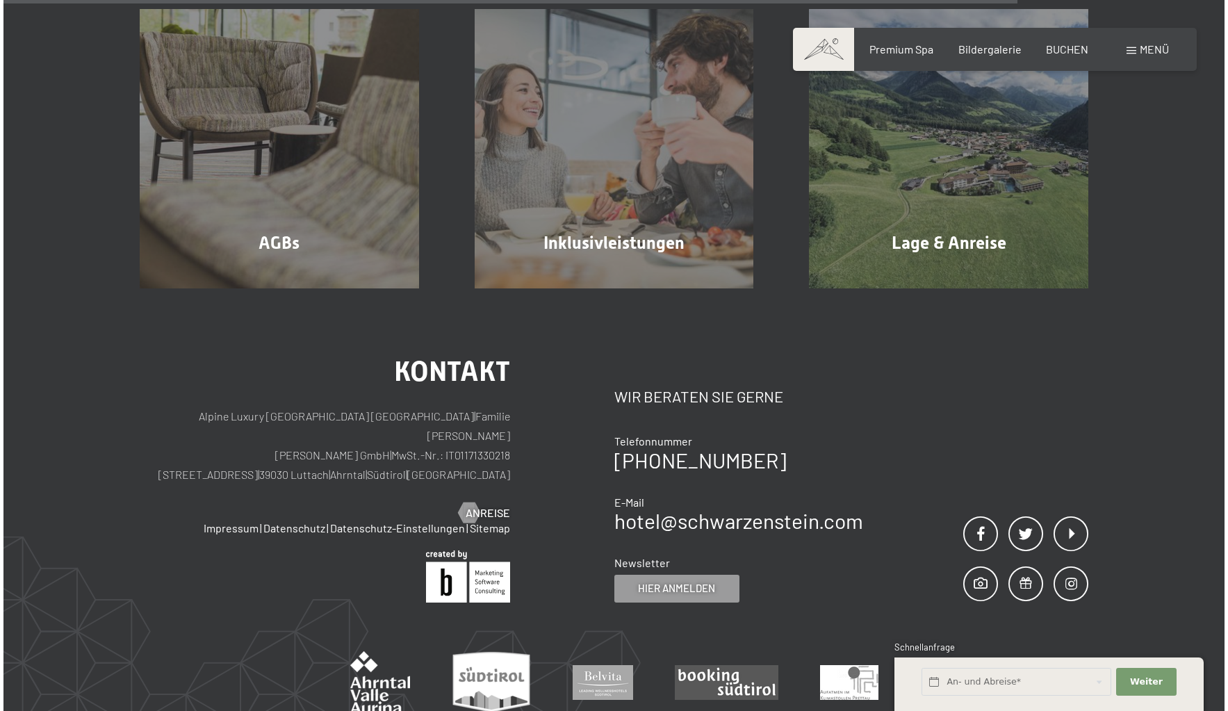
scroll to position [1111, 0]
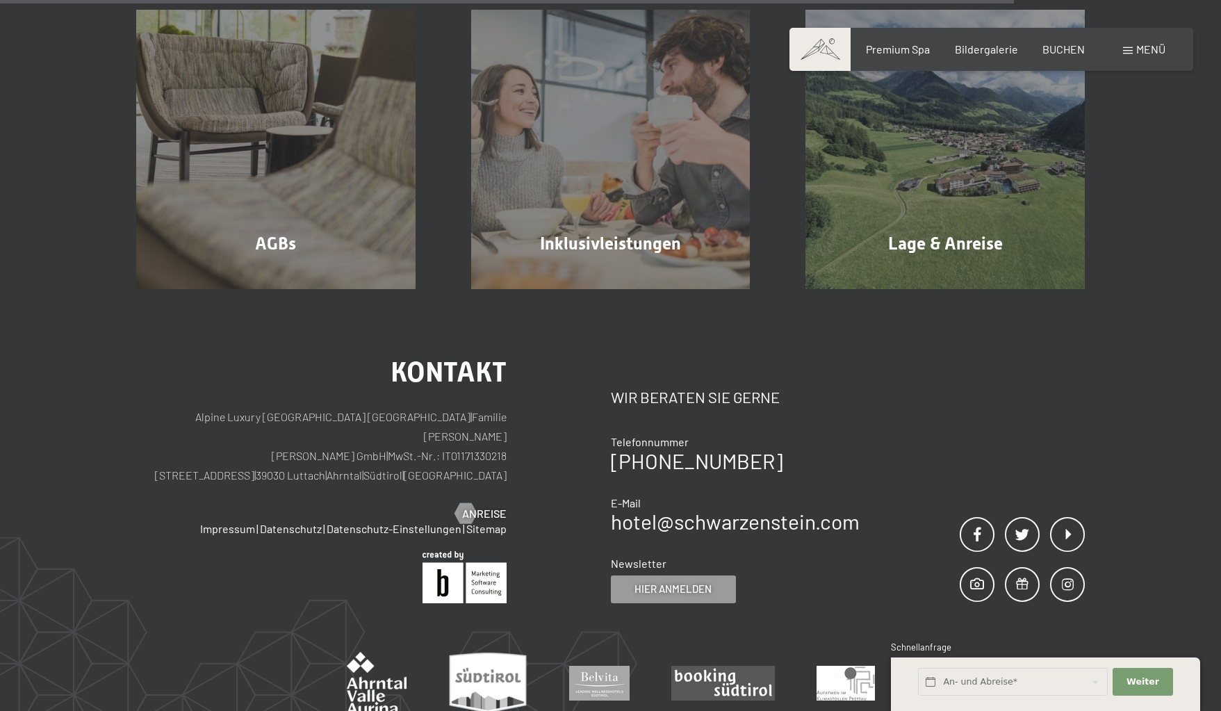
click at [1150, 54] on span "Menü" at bounding box center [1150, 48] width 29 height 13
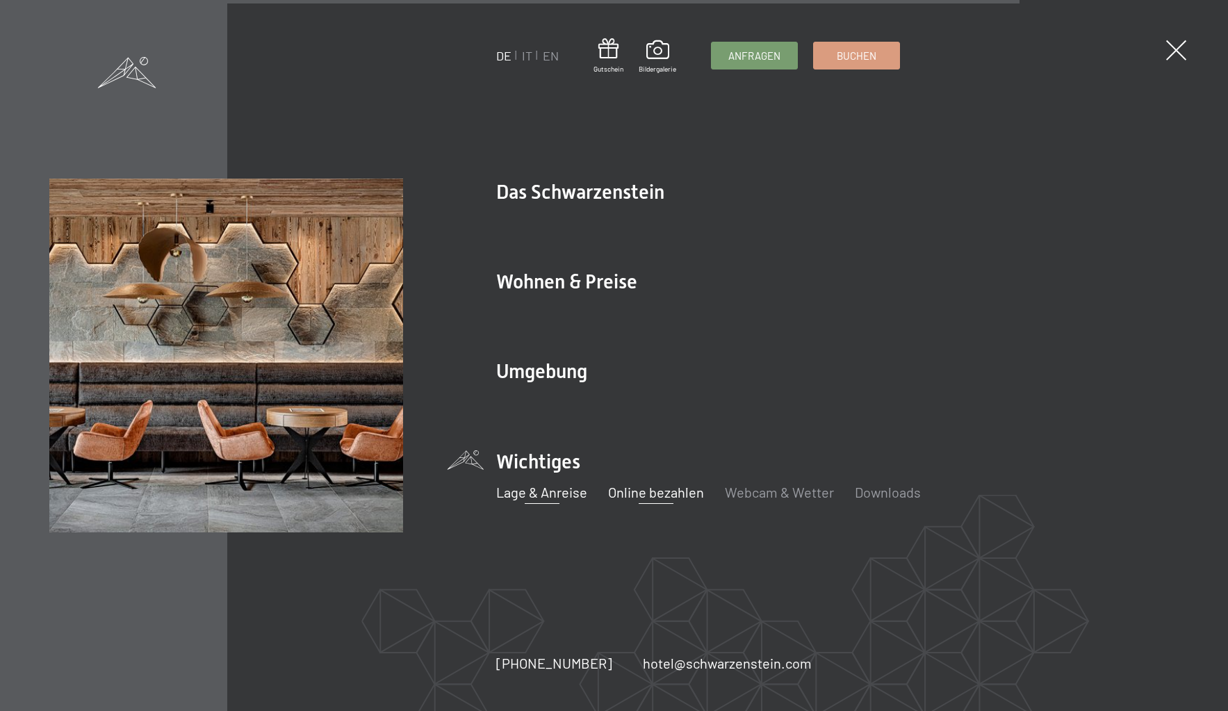
click at [525, 492] on link "Lage & Anreise" at bounding box center [541, 492] width 91 height 17
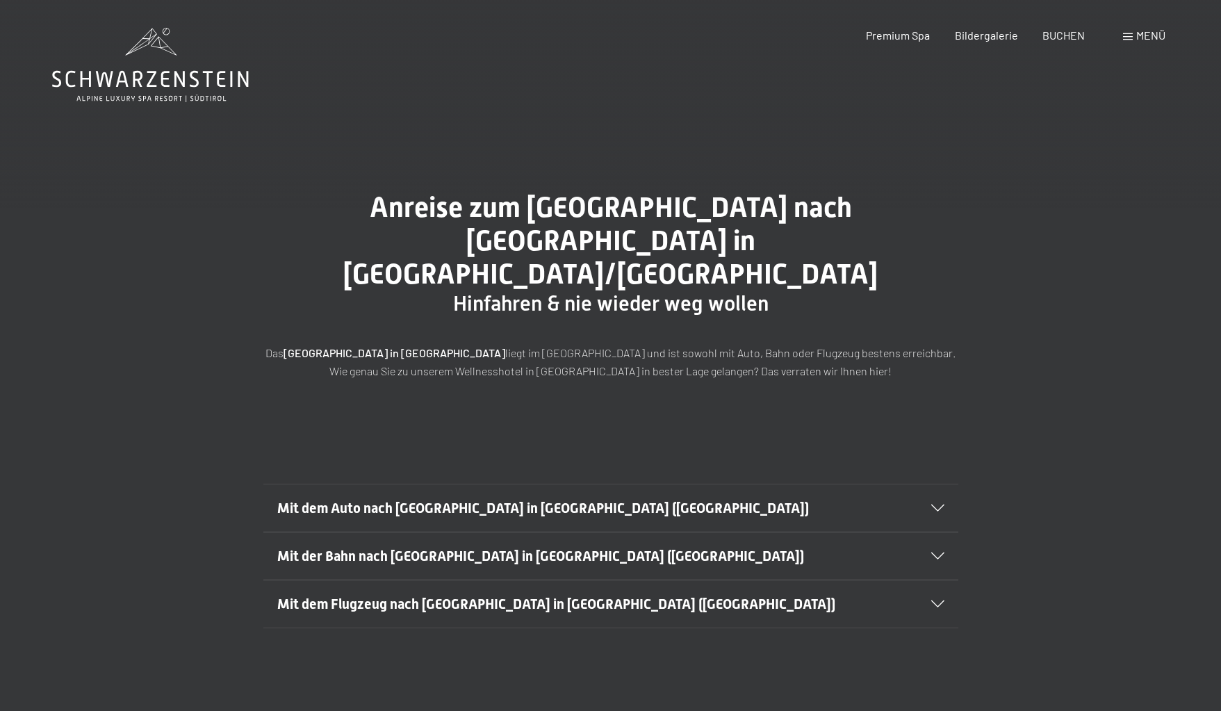
click at [1128, 35] on span at bounding box center [1128, 36] width 10 height 7
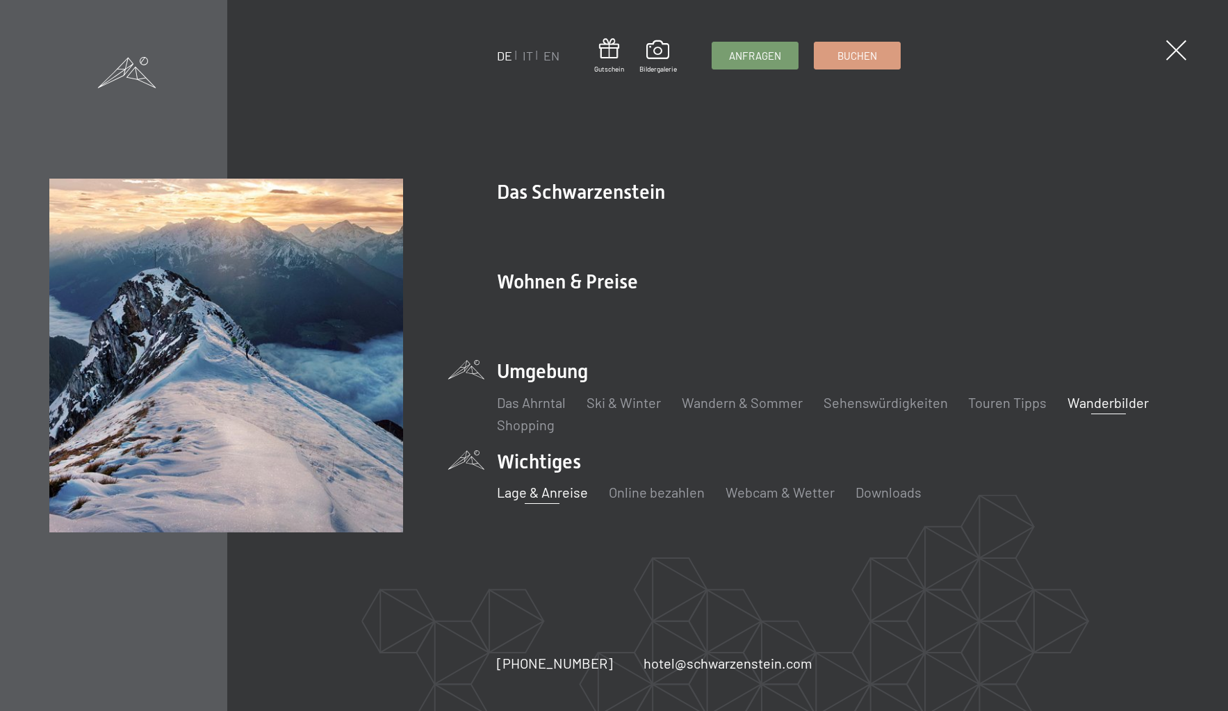
click at [1105, 398] on link "Wanderbilder" at bounding box center [1107, 402] width 81 height 17
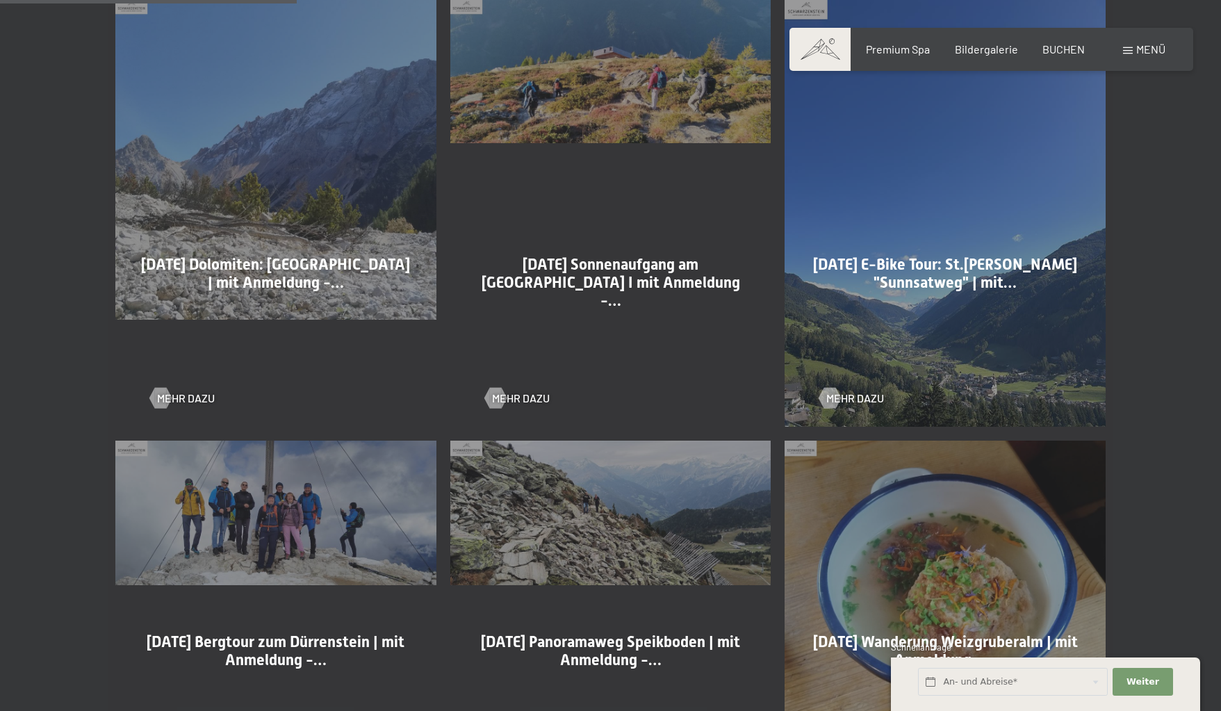
scroll to position [917, 0]
click at [616, 76] on div "[DATE] Sonnenaufgang am [GEOGRAPHIC_DATA] I mit Anmeldung -… Mehr dazu" at bounding box center [610, 213] width 335 height 442
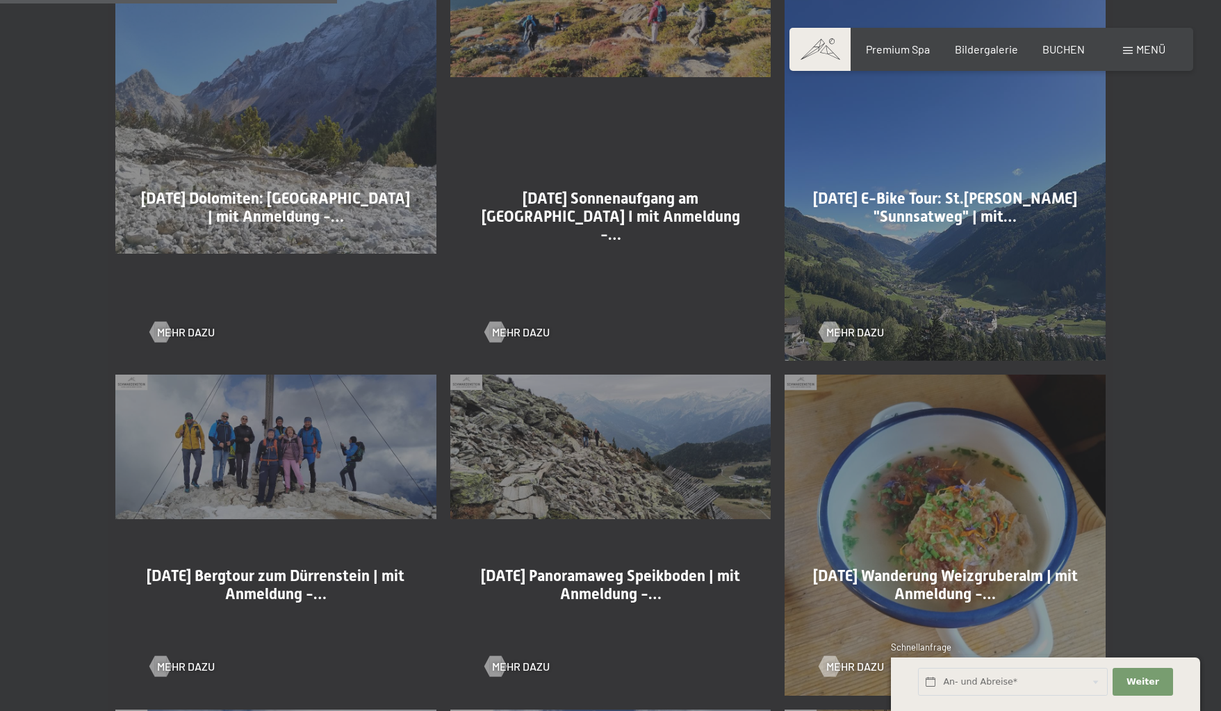
scroll to position [1090, 0]
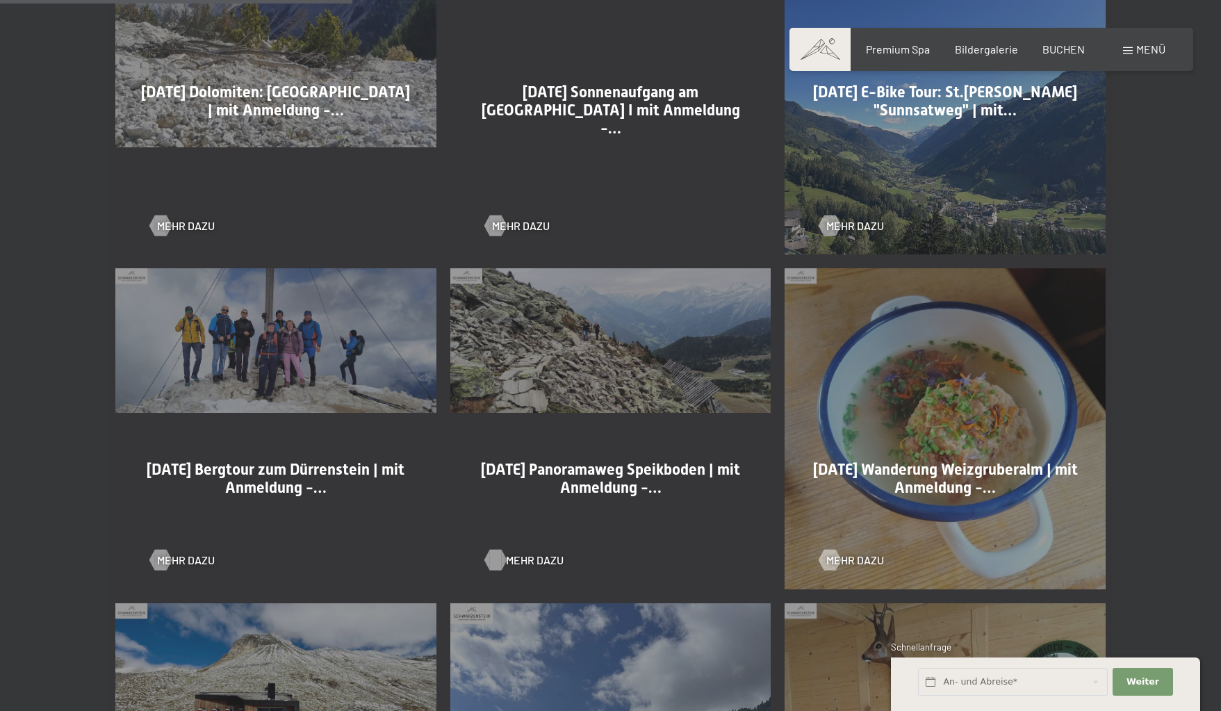
click at [522, 552] on span "Mehr dazu" at bounding box center [535, 559] width 58 height 15
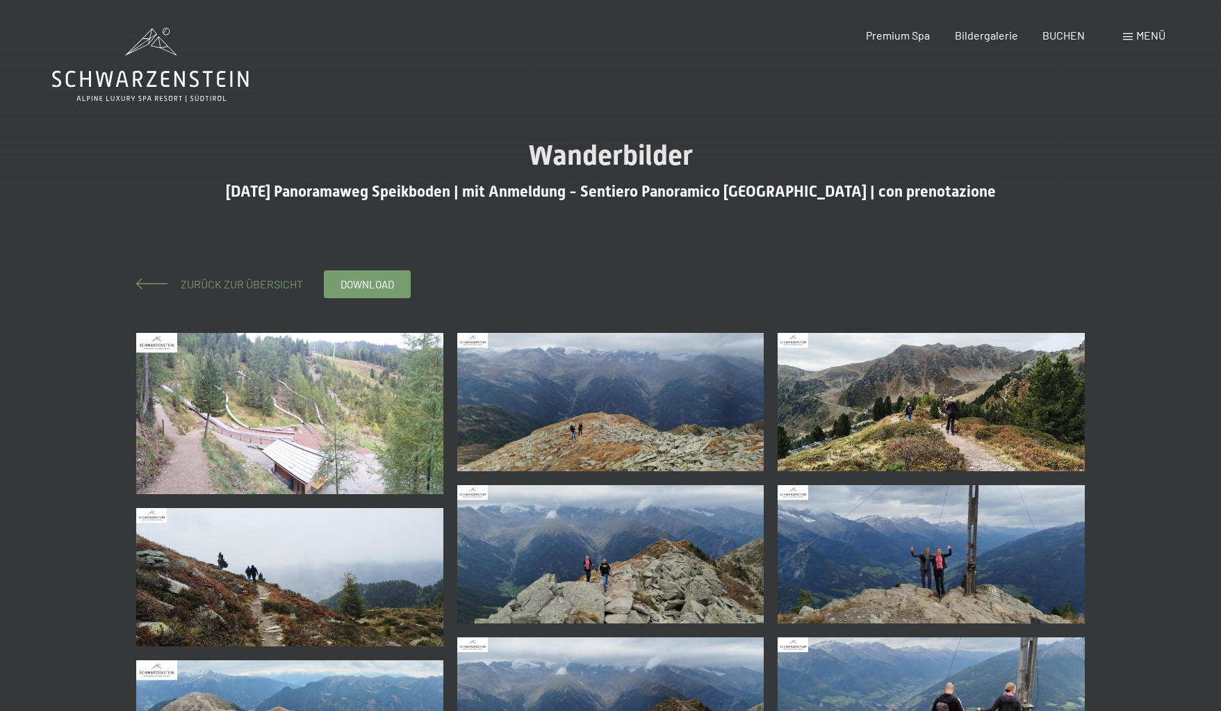
click at [220, 284] on span "Zurück zur Übersicht" at bounding box center [236, 283] width 133 height 13
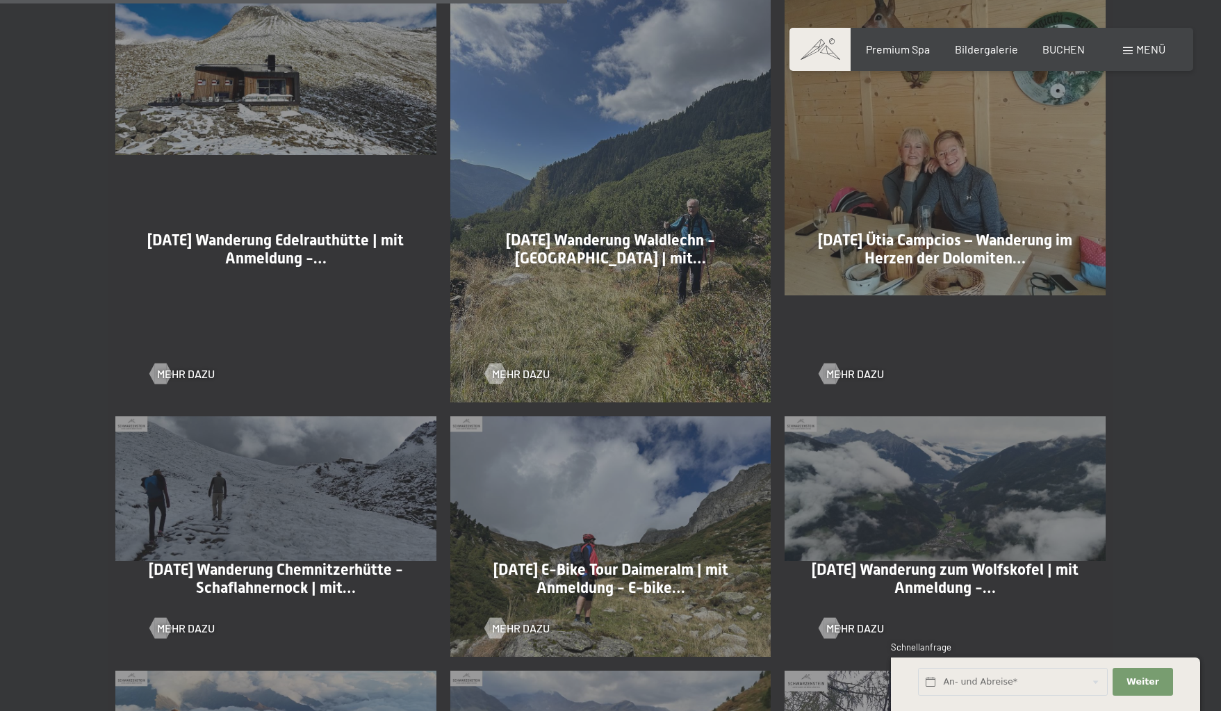
scroll to position [1862, 0]
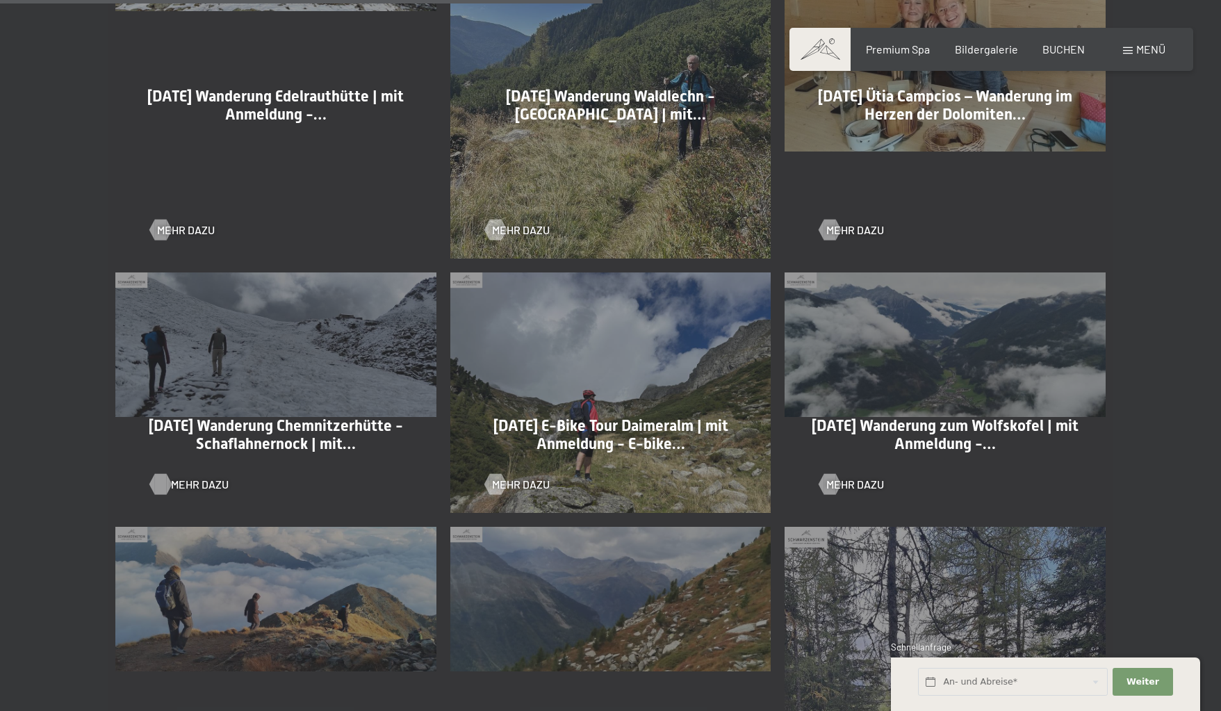
click at [188, 477] on span "Mehr dazu" at bounding box center [200, 484] width 58 height 15
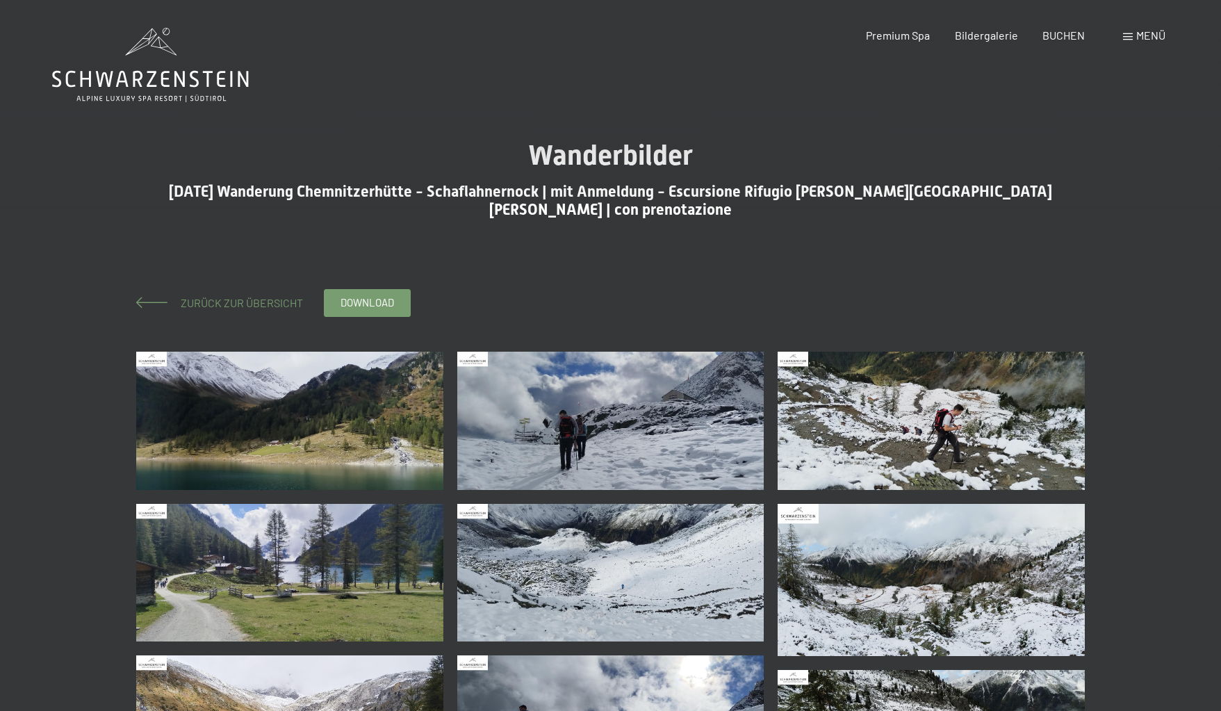
click at [222, 304] on span "Zurück zur Übersicht" at bounding box center [236, 302] width 133 height 13
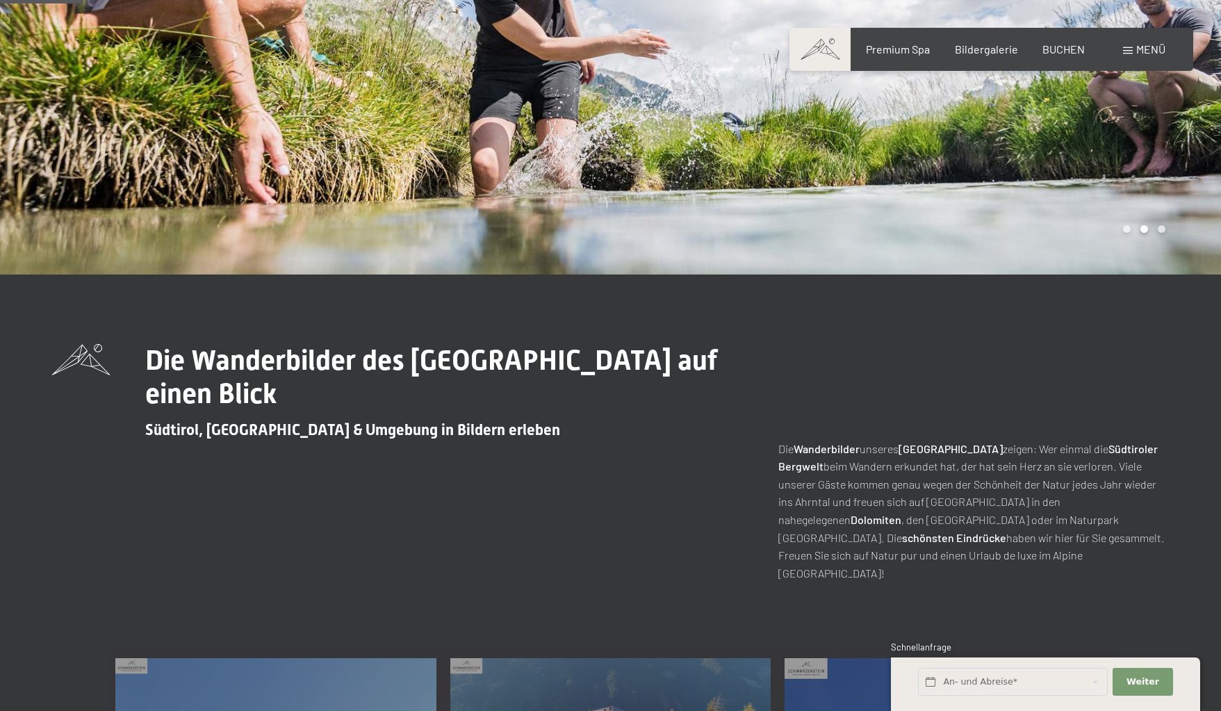
scroll to position [192, 0]
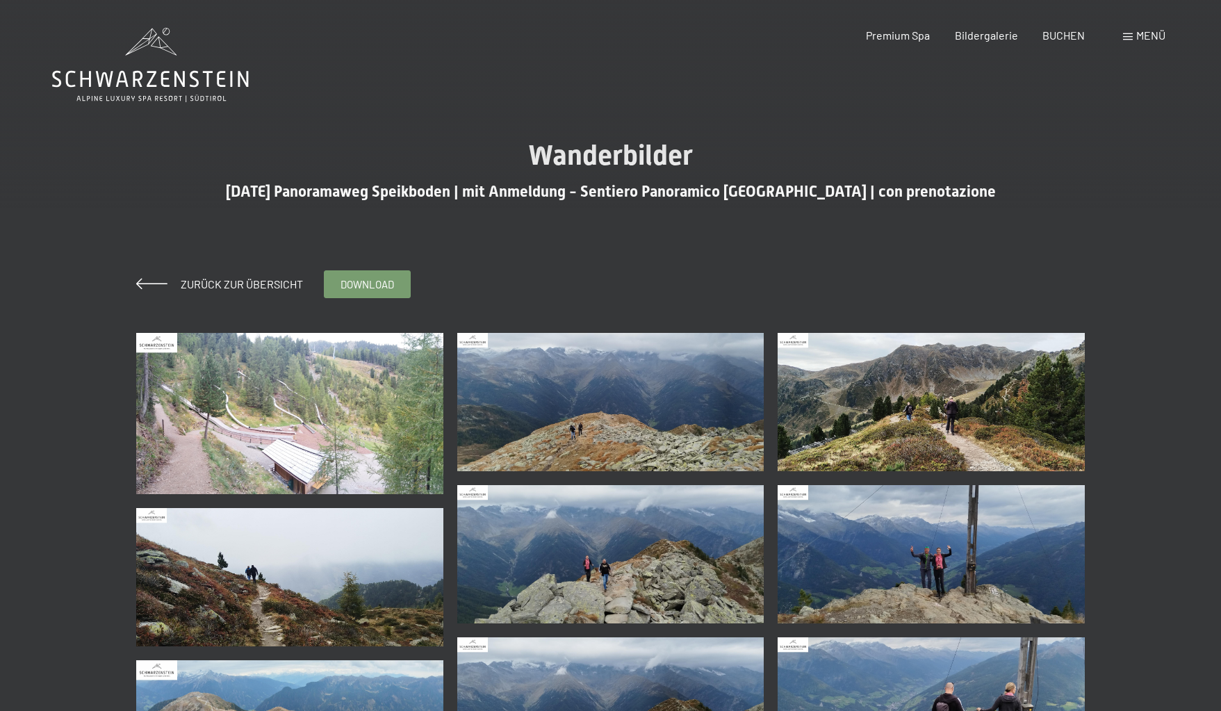
click at [1145, 42] on div "Menü" at bounding box center [1144, 35] width 42 height 15
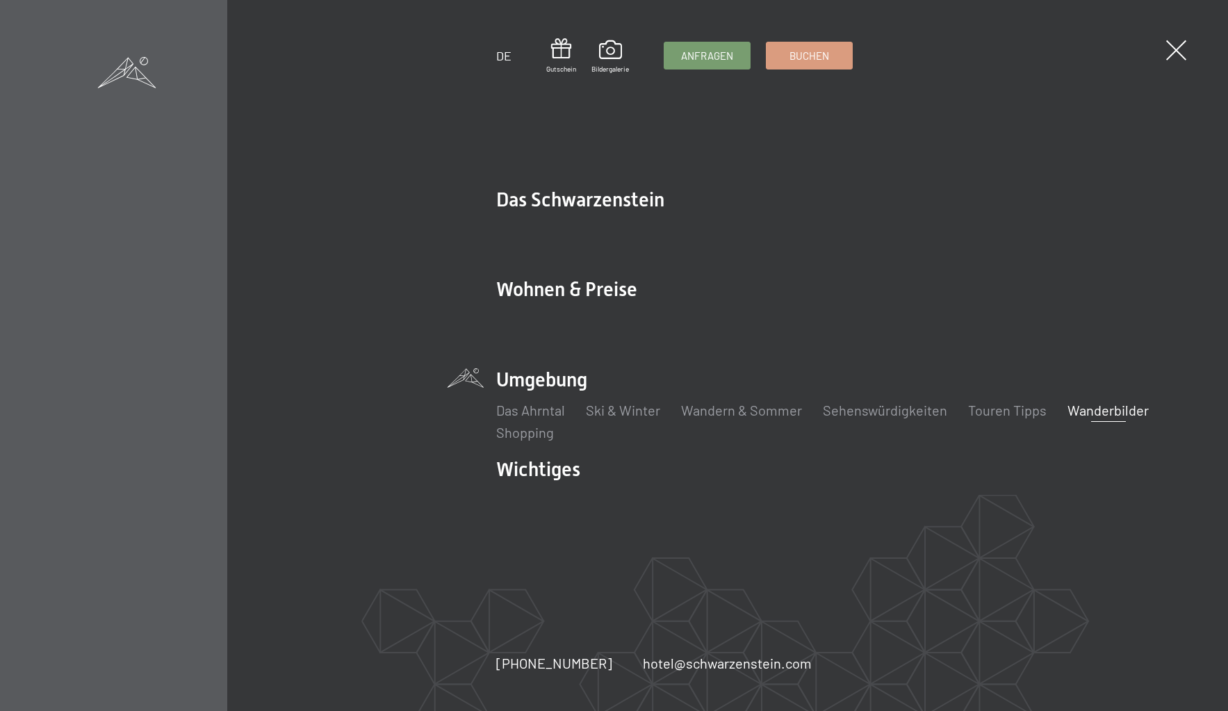
click at [1133, 38] on div "DE Gutschein Bildergalerie Anfragen Buchen DE Das Schwarzenstein New & Highligh…" at bounding box center [614, 355] width 1228 height 711
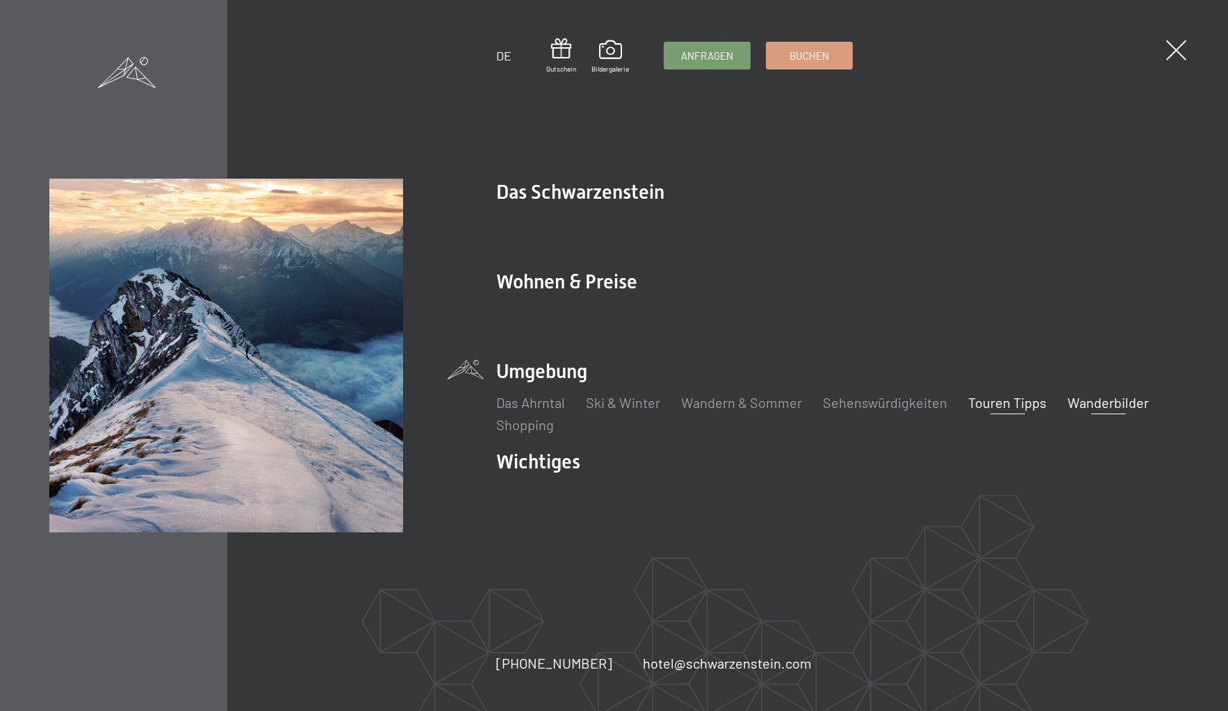
click at [987, 400] on link "Touren Tipps" at bounding box center [1007, 402] width 79 height 17
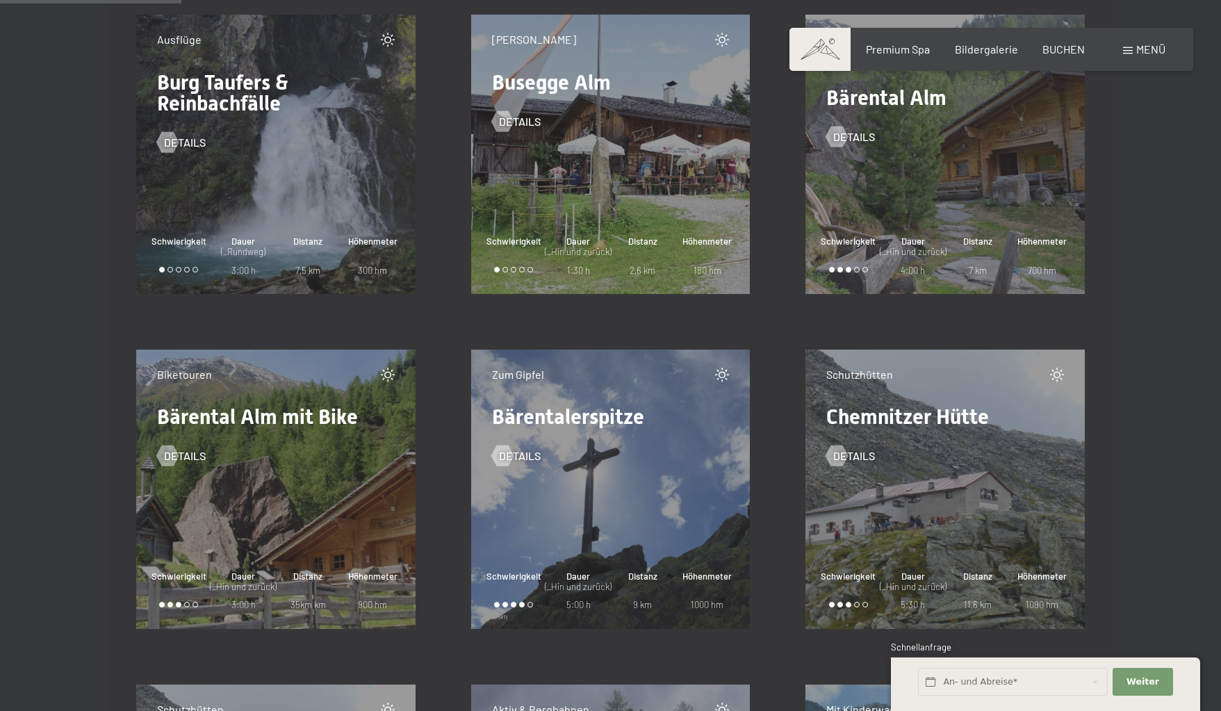
scroll to position [3930, 0]
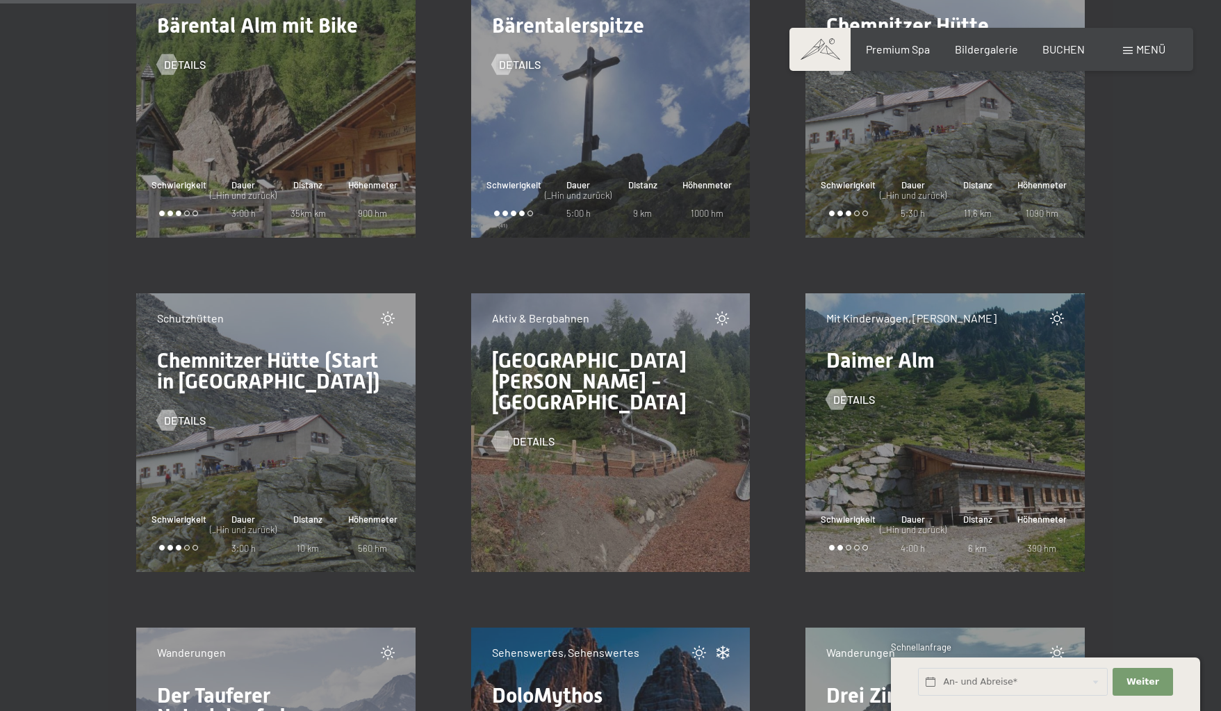
click at [540, 434] on span "Details" at bounding box center [534, 441] width 42 height 15
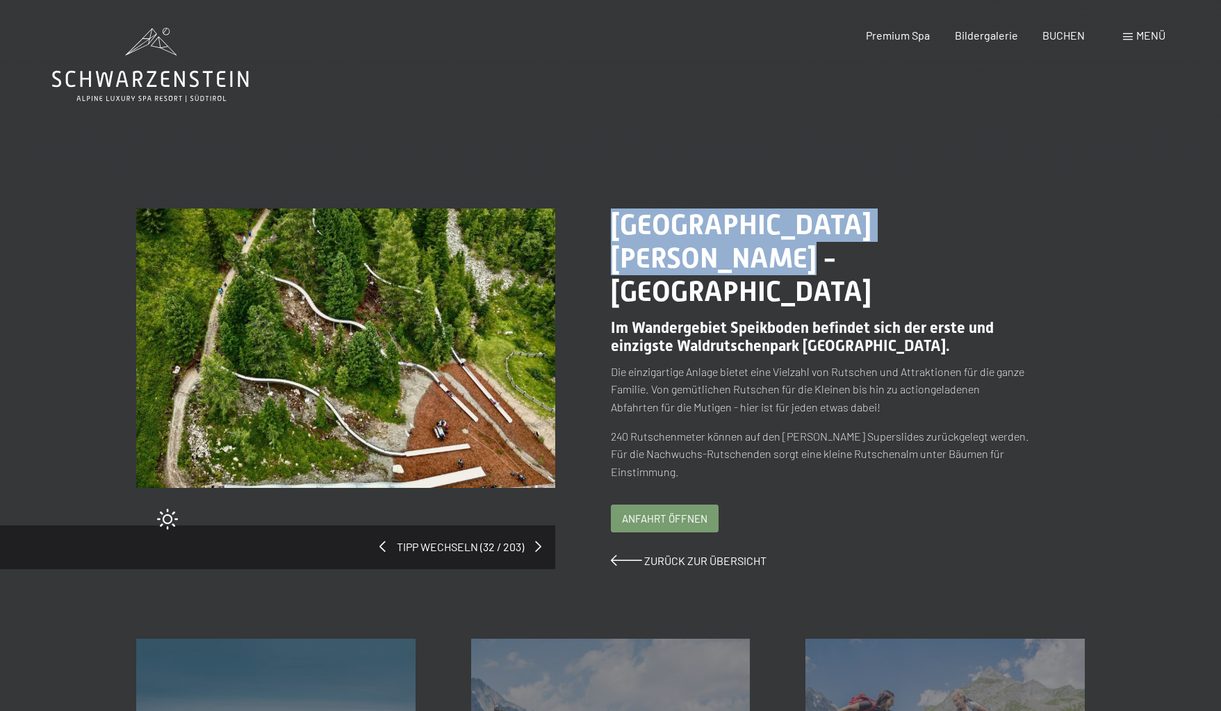
drag, startPoint x: 615, startPoint y: 227, endPoint x: 1017, endPoint y: 218, distance: 401.8
click at [871, 218] on span "[GEOGRAPHIC_DATA][PERSON_NAME] - [GEOGRAPHIC_DATA]" at bounding box center [741, 257] width 261 height 99
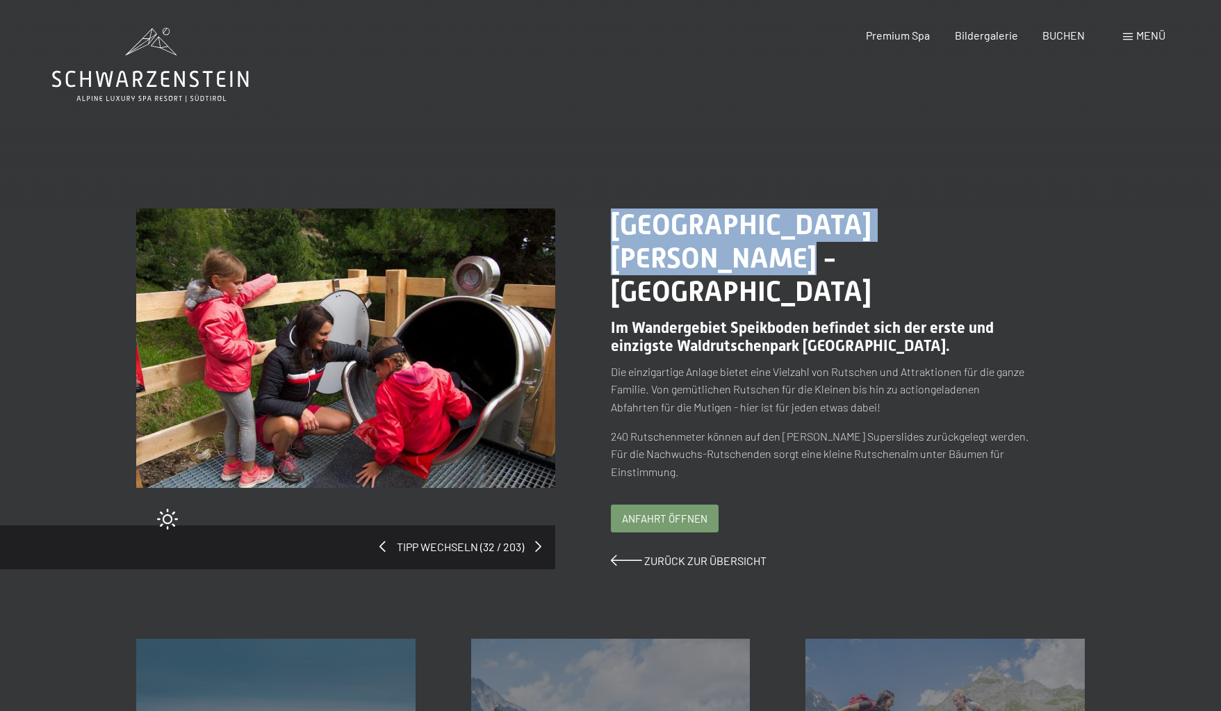
copy span "[GEOGRAPHIC_DATA][PERSON_NAME] - [GEOGRAPHIC_DATA]"
